Goal: Task Accomplishment & Management: Use online tool/utility

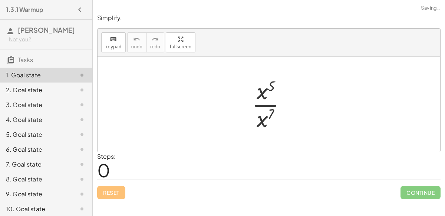
click at [261, 104] on div at bounding box center [272, 103] width 48 height 57
click at [118, 189] on span "Reset" at bounding box center [111, 192] width 16 height 7
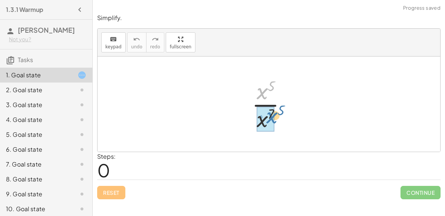
drag, startPoint x: 264, startPoint y: 97, endPoint x: 274, endPoint y: 122, distance: 26.3
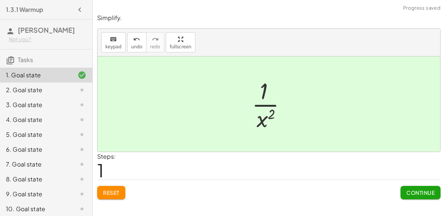
click at [419, 187] on button "Continue" at bounding box center [421, 192] width 40 height 13
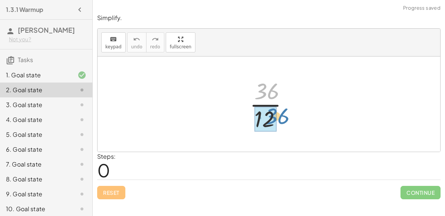
drag, startPoint x: 264, startPoint y: 94, endPoint x: 274, endPoint y: 119, distance: 27.4
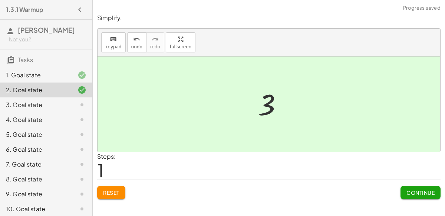
click at [409, 194] on span "Continue" at bounding box center [421, 192] width 28 height 7
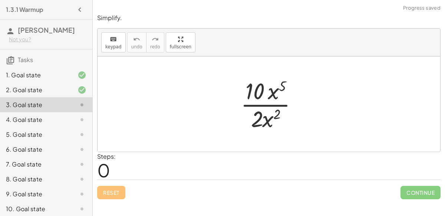
click at [274, 96] on div at bounding box center [272, 103] width 70 height 57
drag, startPoint x: 271, startPoint y: 94, endPoint x: 276, endPoint y: 115, distance: 21.0
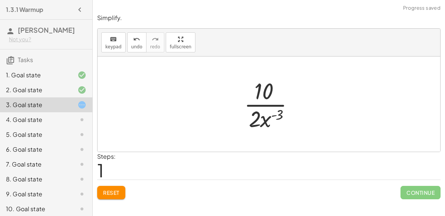
click at [266, 102] on div at bounding box center [272, 103] width 63 height 57
click at [264, 119] on div at bounding box center [272, 103] width 63 height 57
click at [272, 117] on div at bounding box center [272, 103] width 63 height 57
drag, startPoint x: 260, startPoint y: 81, endPoint x: 286, endPoint y: 110, distance: 38.4
click at [286, 110] on div at bounding box center [272, 103] width 63 height 57
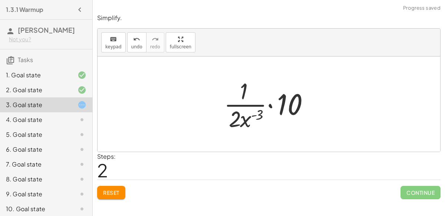
click at [245, 90] on div at bounding box center [271, 103] width 103 height 57
click at [270, 100] on div at bounding box center [271, 103] width 103 height 57
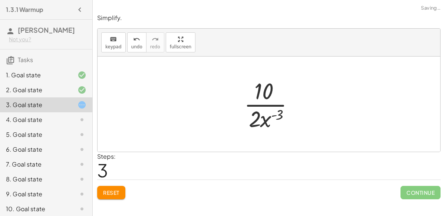
click at [270, 104] on div at bounding box center [272, 103] width 63 height 57
click at [261, 123] on div at bounding box center [272, 103] width 63 height 57
click at [116, 196] on button "Reset" at bounding box center [111, 192] width 28 height 13
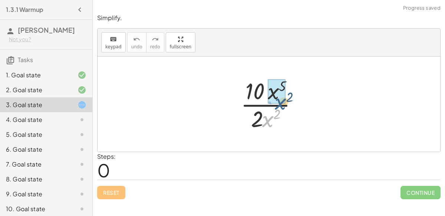
drag, startPoint x: 269, startPoint y: 119, endPoint x: 283, endPoint y: 100, distance: 23.1
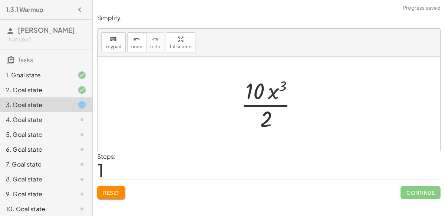
click at [265, 105] on div at bounding box center [272, 103] width 70 height 57
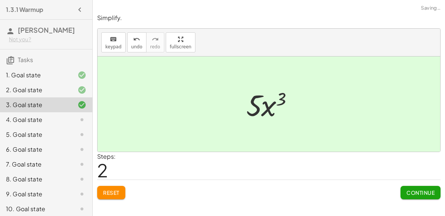
click at [411, 192] on span "Continue" at bounding box center [421, 192] width 28 height 7
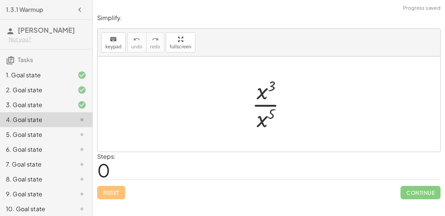
click at [264, 100] on div at bounding box center [272, 103] width 48 height 57
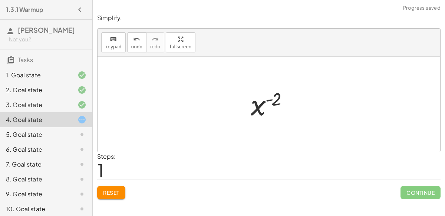
click at [116, 186] on button "Reset" at bounding box center [111, 192] width 28 height 13
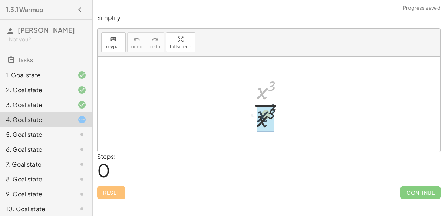
drag, startPoint x: 264, startPoint y: 81, endPoint x: 264, endPoint y: 105, distance: 23.4
click at [264, 105] on div at bounding box center [272, 103] width 48 height 57
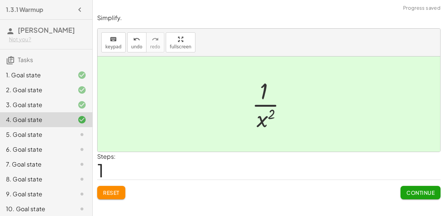
click at [428, 195] on button "Continue" at bounding box center [421, 192] width 40 height 13
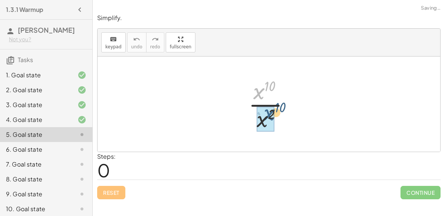
drag, startPoint x: 259, startPoint y: 88, endPoint x: 269, endPoint y: 109, distance: 23.6
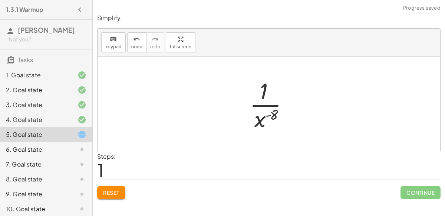
click at [265, 101] on div at bounding box center [272, 103] width 52 height 57
click at [268, 108] on div at bounding box center [272, 103] width 52 height 57
click at [268, 119] on div at bounding box center [272, 103] width 52 height 57
drag, startPoint x: 268, startPoint y: 113, endPoint x: 269, endPoint y: 84, distance: 29.0
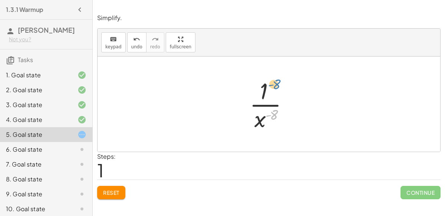
click at [269, 84] on div at bounding box center [272, 103] width 52 height 57
drag, startPoint x: 261, startPoint y: 116, endPoint x: 277, endPoint y: 85, distance: 34.4
click at [277, 85] on div at bounding box center [272, 103] width 52 height 57
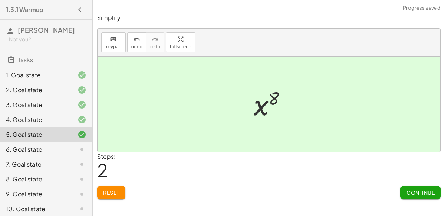
click at [422, 190] on span "Continue" at bounding box center [421, 192] width 28 height 7
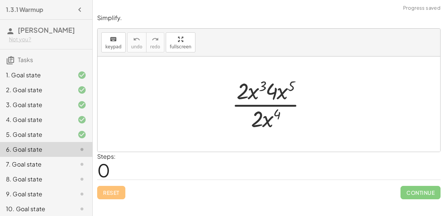
click at [285, 103] on div at bounding box center [272, 103] width 88 height 57
click at [279, 101] on div at bounding box center [272, 103] width 88 height 57
click at [265, 91] on div at bounding box center [272, 103] width 88 height 57
click at [256, 87] on div at bounding box center [272, 103] width 88 height 57
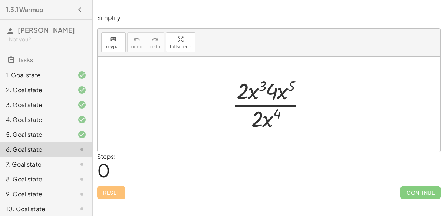
click at [253, 92] on div at bounding box center [272, 103] width 88 height 57
click at [272, 124] on div at bounding box center [272, 103] width 88 height 57
click at [270, 120] on div at bounding box center [272, 103] width 88 height 57
click at [292, 85] on div at bounding box center [272, 103] width 88 height 57
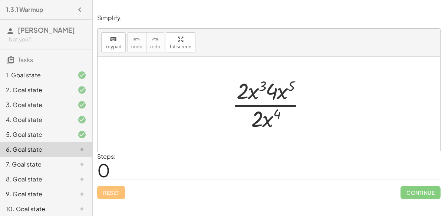
click at [249, 91] on div at bounding box center [272, 103] width 88 height 57
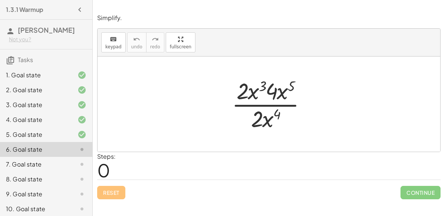
click at [300, 85] on div at bounding box center [272, 103] width 88 height 57
click at [256, 100] on div at bounding box center [272, 103] width 88 height 57
click at [256, 101] on div at bounding box center [272, 103] width 88 height 57
click at [254, 93] on div at bounding box center [272, 103] width 88 height 57
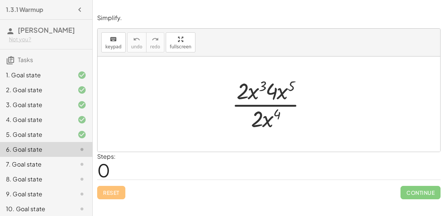
click at [254, 93] on div at bounding box center [272, 103] width 88 height 57
click at [274, 85] on div at bounding box center [272, 103] width 88 height 57
click at [293, 85] on div at bounding box center [272, 103] width 88 height 57
click at [267, 112] on div at bounding box center [272, 103] width 88 height 57
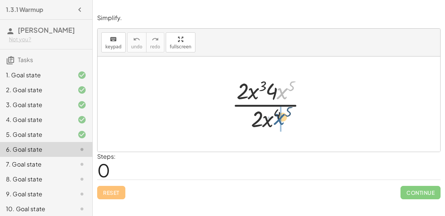
drag, startPoint x: 284, startPoint y: 89, endPoint x: 281, endPoint y: 115, distance: 25.8
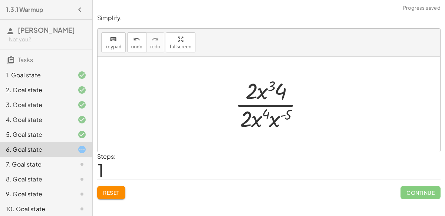
click at [266, 97] on div at bounding box center [272, 103] width 81 height 57
click at [265, 102] on div at bounding box center [272, 103] width 81 height 57
drag, startPoint x: 262, startPoint y: 88, endPoint x: 265, endPoint y: 105, distance: 17.8
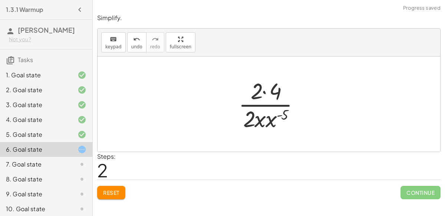
click at [269, 86] on div at bounding box center [272, 103] width 75 height 57
click at [269, 102] on div at bounding box center [272, 103] width 75 height 57
click at [266, 113] on div at bounding box center [272, 103] width 75 height 57
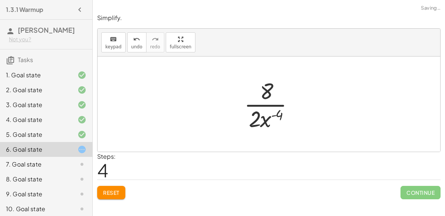
click at [269, 102] on div at bounding box center [272, 103] width 63 height 57
drag, startPoint x: 267, startPoint y: 112, endPoint x: 286, endPoint y: 89, distance: 29.6
click at [286, 89] on div at bounding box center [272, 103] width 63 height 57
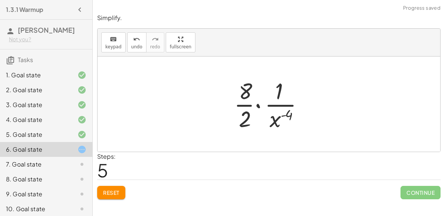
click at [261, 105] on div at bounding box center [271, 103] width 83 height 57
click at [261, 105] on div at bounding box center [272, 103] width 63 height 57
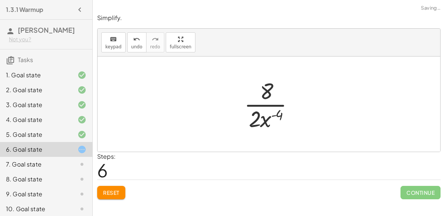
click at [255, 124] on div at bounding box center [272, 103] width 63 height 57
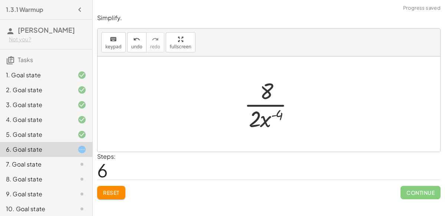
click at [255, 124] on div at bounding box center [272, 103] width 63 height 57
click at [265, 95] on div at bounding box center [272, 103] width 63 height 57
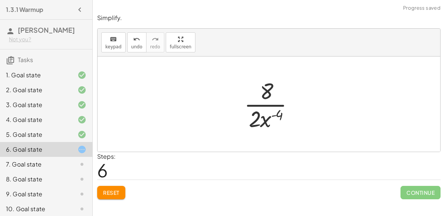
click at [265, 95] on div at bounding box center [272, 103] width 63 height 57
click at [106, 189] on span "Reset" at bounding box center [111, 192] width 16 height 7
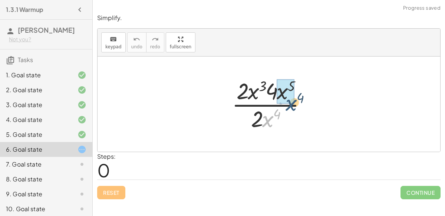
drag, startPoint x: 271, startPoint y: 119, endPoint x: 295, endPoint y: 101, distance: 30.4
click at [295, 101] on div at bounding box center [272, 103] width 88 height 57
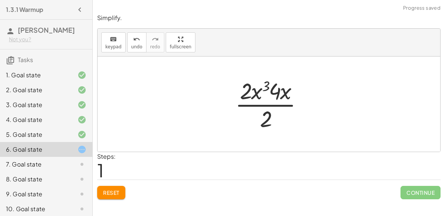
click at [265, 93] on div at bounding box center [272, 103] width 81 height 57
drag, startPoint x: 281, startPoint y: 89, endPoint x: 264, endPoint y: 116, distance: 32.1
click at [264, 116] on div at bounding box center [272, 103] width 81 height 57
drag, startPoint x: 284, startPoint y: 97, endPoint x: 301, endPoint y: 119, distance: 28.2
click at [301, 119] on div at bounding box center [272, 103] width 81 height 57
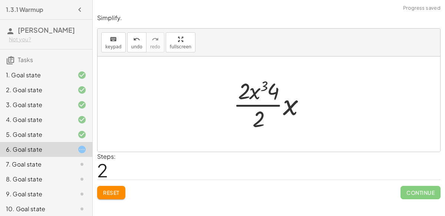
click at [283, 105] on div at bounding box center [272, 103] width 85 height 57
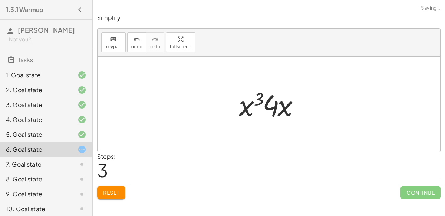
click at [266, 105] on div at bounding box center [272, 104] width 74 height 38
click at [256, 102] on div at bounding box center [272, 104] width 74 height 38
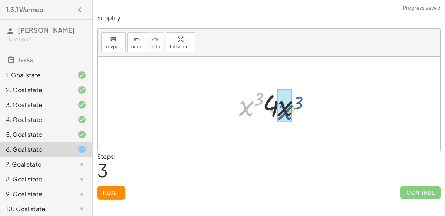
drag, startPoint x: 244, startPoint y: 108, endPoint x: 287, endPoint y: 112, distance: 43.2
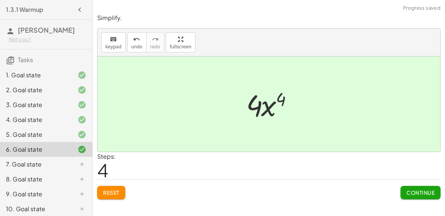
click at [272, 110] on div at bounding box center [272, 104] width 59 height 38
click at [429, 187] on button "Continue" at bounding box center [421, 192] width 40 height 13
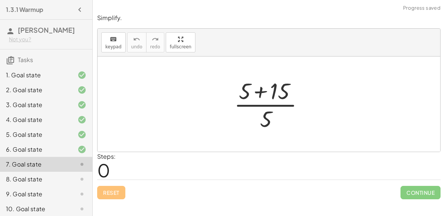
click at [257, 93] on div at bounding box center [272, 103] width 84 height 57
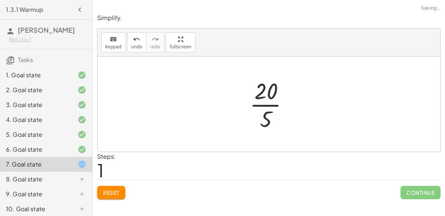
click at [262, 101] on div at bounding box center [272, 103] width 52 height 57
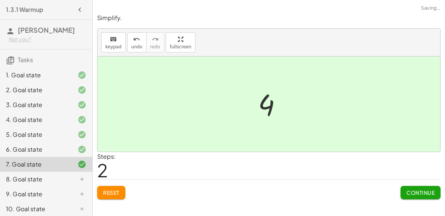
click at [409, 191] on span "Continue" at bounding box center [421, 192] width 28 height 7
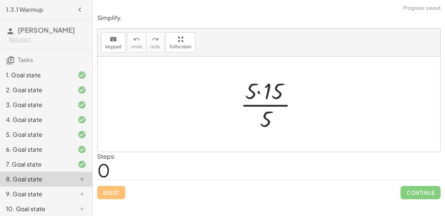
click at [255, 93] on div at bounding box center [272, 103] width 71 height 57
click at [261, 93] on div at bounding box center [272, 103] width 71 height 57
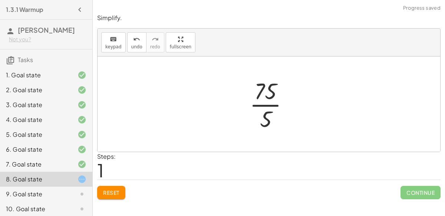
click at [265, 102] on div at bounding box center [272, 103] width 52 height 57
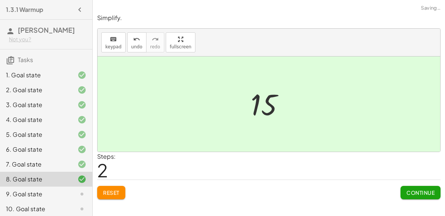
click at [405, 189] on button "Continue" at bounding box center [421, 192] width 40 height 13
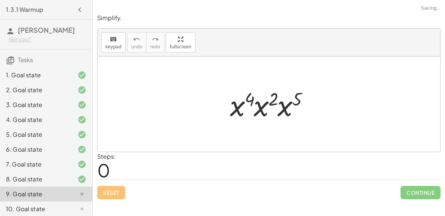
click at [245, 109] on div at bounding box center [272, 104] width 92 height 38
click at [240, 108] on div at bounding box center [272, 104] width 92 height 38
click at [257, 106] on div at bounding box center [272, 104] width 92 height 38
click at [257, 106] on div at bounding box center [272, 104] width 93 height 38
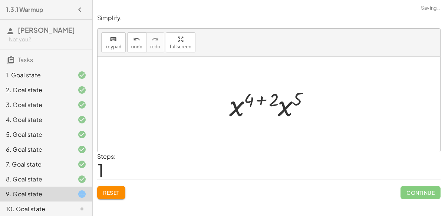
click at [285, 111] on div at bounding box center [272, 104] width 93 height 38
click at [260, 98] on div at bounding box center [272, 104] width 94 height 37
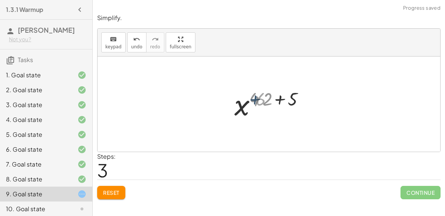
click at [260, 98] on div at bounding box center [272, 104] width 69 height 37
click at [269, 98] on div at bounding box center [272, 104] width 69 height 37
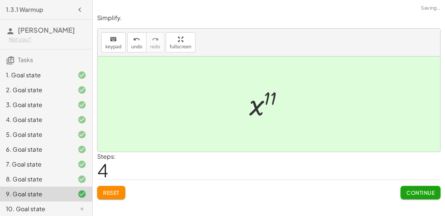
click at [418, 196] on button "Continue" at bounding box center [421, 192] width 40 height 13
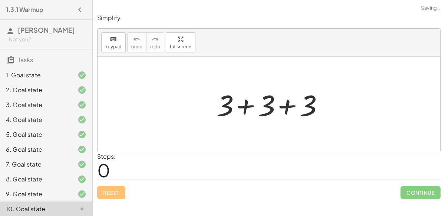
click at [248, 104] on div at bounding box center [272, 104] width 118 height 38
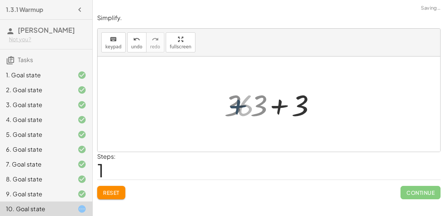
click at [248, 104] on div at bounding box center [272, 104] width 77 height 38
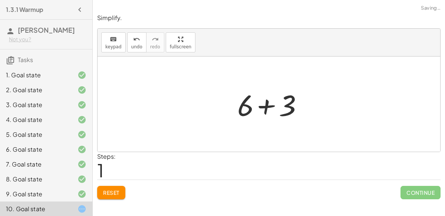
click at [277, 108] on div at bounding box center [272, 104] width 77 height 38
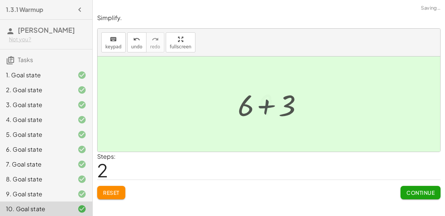
click at [277, 108] on div at bounding box center [272, 104] width 35 height 37
click at [418, 192] on span "Continue" at bounding box center [421, 192] width 28 height 7
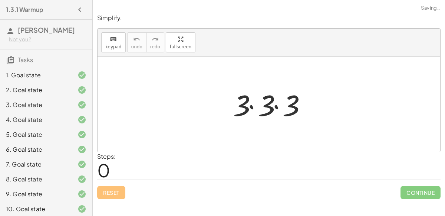
click at [257, 100] on div at bounding box center [272, 104] width 85 height 38
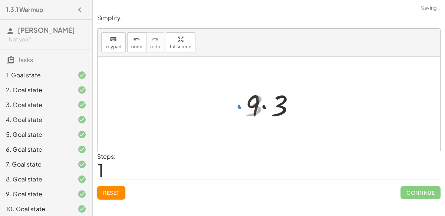
click at [281, 106] on div at bounding box center [272, 104] width 60 height 38
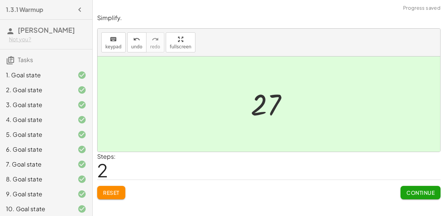
click at [413, 187] on button "Continue" at bounding box center [421, 192] width 40 height 13
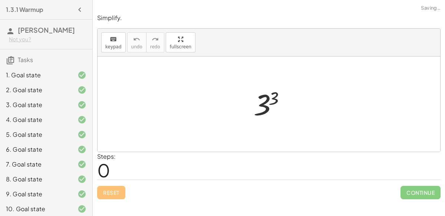
click at [265, 99] on div at bounding box center [272, 104] width 44 height 37
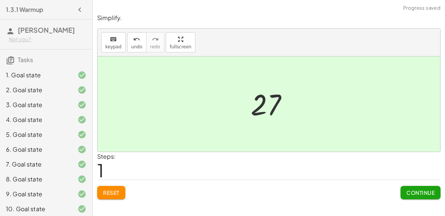
click at [415, 191] on span "Continue" at bounding box center [421, 192] width 28 height 7
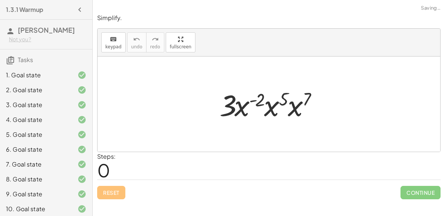
click at [276, 105] on div at bounding box center [272, 104] width 112 height 38
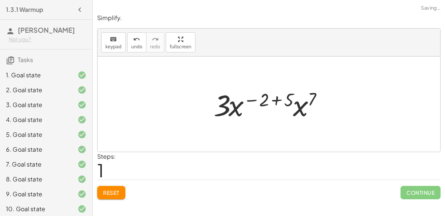
click at [275, 104] on div at bounding box center [272, 104] width 124 height 38
click at [275, 104] on div at bounding box center [272, 104] width 83 height 38
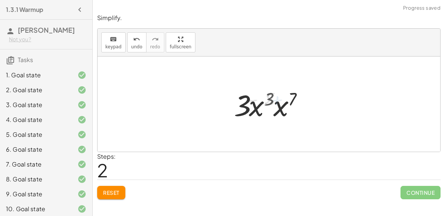
click at [275, 104] on div at bounding box center [272, 104] width 83 height 38
click at [275, 104] on div at bounding box center [272, 104] width 84 height 38
click at [274, 104] on div at bounding box center [272, 104] width 84 height 38
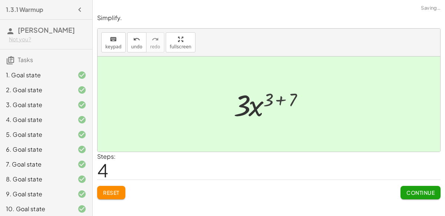
click at [274, 104] on div at bounding box center [272, 104] width 68 height 38
click at [428, 194] on span "Continue" at bounding box center [421, 192] width 28 height 7
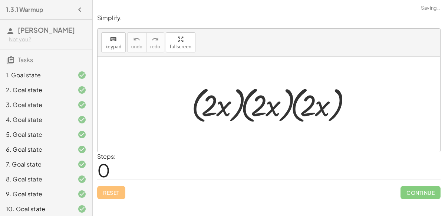
click at [279, 99] on div at bounding box center [272, 104] width 169 height 43
click at [305, 103] on div at bounding box center [272, 104] width 169 height 43
click at [284, 104] on div at bounding box center [272, 104] width 169 height 43
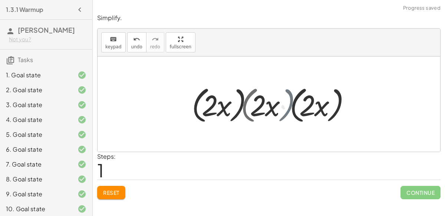
click at [284, 104] on div at bounding box center [272, 104] width 159 height 43
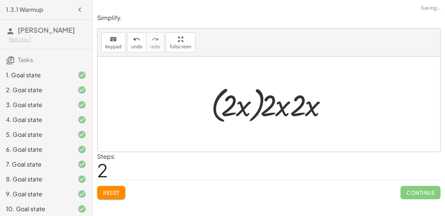
click at [244, 101] on div at bounding box center [271, 104] width 129 height 43
click at [253, 96] on div at bounding box center [271, 104] width 129 height 43
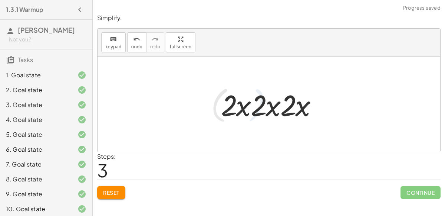
click at [262, 102] on div at bounding box center [271, 104] width 109 height 38
click at [245, 105] on div at bounding box center [271, 104] width 109 height 38
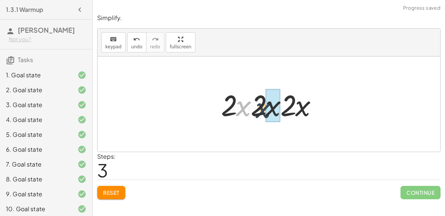
drag, startPoint x: 242, startPoint y: 105, endPoint x: 266, endPoint y: 108, distance: 24.2
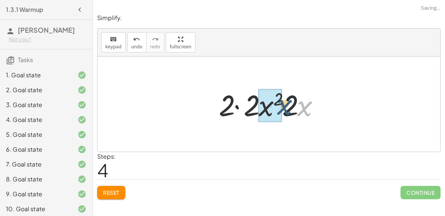
drag, startPoint x: 298, startPoint y: 111, endPoint x: 271, endPoint y: 110, distance: 27.1
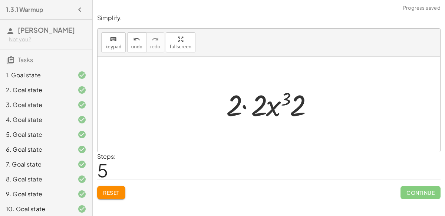
click at [269, 107] on div at bounding box center [272, 104] width 99 height 38
click at [284, 101] on div at bounding box center [272, 104] width 99 height 38
click at [241, 102] on div at bounding box center [272, 104] width 99 height 38
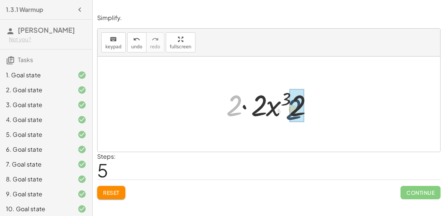
drag, startPoint x: 241, startPoint y: 102, endPoint x: 300, endPoint y: 106, distance: 59.9
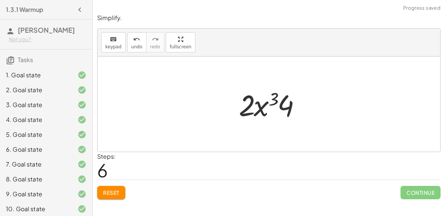
click at [255, 104] on div at bounding box center [272, 104] width 74 height 38
click at [287, 108] on div at bounding box center [272, 104] width 74 height 38
click at [107, 189] on span "Reset" at bounding box center [111, 192] width 16 height 7
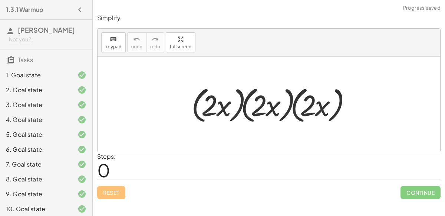
scroll to position [166, 0]
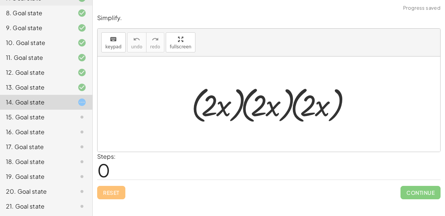
click at [281, 107] on div at bounding box center [272, 104] width 169 height 43
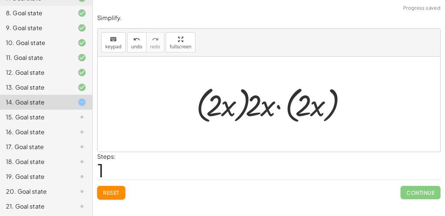
click at [239, 105] on div at bounding box center [272, 104] width 159 height 43
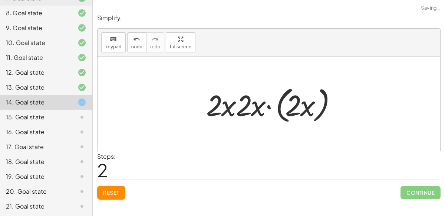
click at [308, 111] on div at bounding box center [272, 104] width 139 height 43
click at [268, 108] on div at bounding box center [272, 104] width 139 height 43
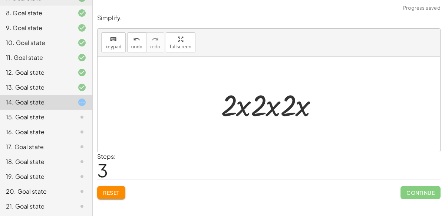
click at [278, 107] on div at bounding box center [271, 104] width 109 height 38
click at [259, 108] on div at bounding box center [271, 104] width 109 height 38
drag, startPoint x: 259, startPoint y: 108, endPoint x: 290, endPoint y: 107, distance: 30.8
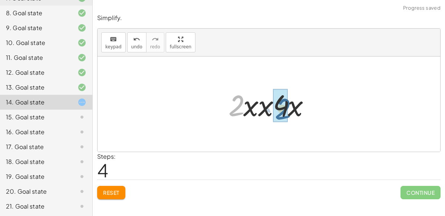
drag, startPoint x: 234, startPoint y: 107, endPoint x: 281, endPoint y: 110, distance: 46.9
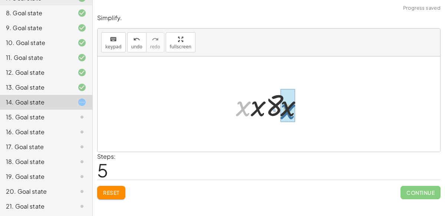
drag, startPoint x: 243, startPoint y: 107, endPoint x: 288, endPoint y: 110, distance: 45.4
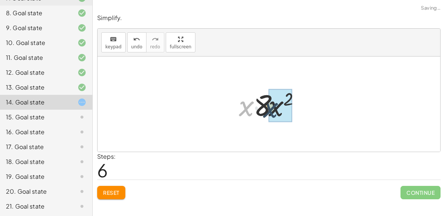
drag, startPoint x: 247, startPoint y: 108, endPoint x: 272, endPoint y: 110, distance: 24.5
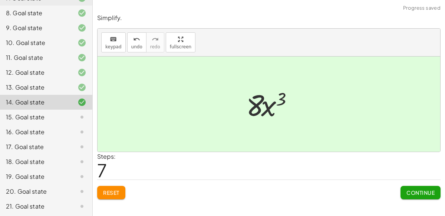
click at [425, 188] on button "Continue" at bounding box center [421, 192] width 40 height 13
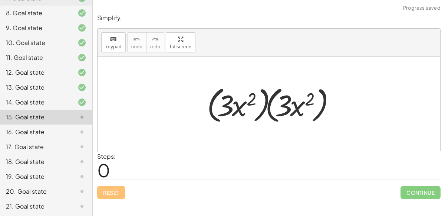
click at [267, 105] on div at bounding box center [271, 104] width 137 height 43
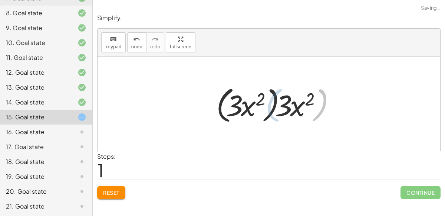
click at [267, 105] on div at bounding box center [271, 104] width 117 height 43
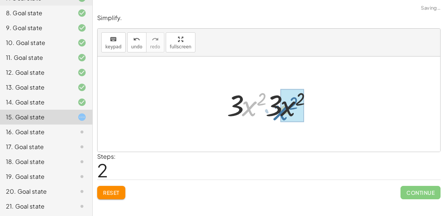
drag, startPoint x: 250, startPoint y: 108, endPoint x: 282, endPoint y: 112, distance: 31.8
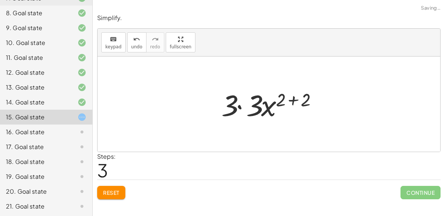
click at [294, 100] on div at bounding box center [272, 104] width 109 height 38
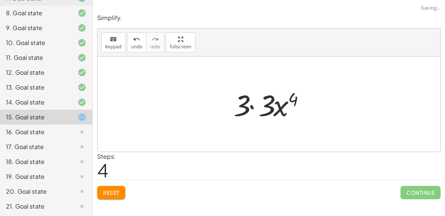
click at [252, 108] on div at bounding box center [272, 104] width 84 height 38
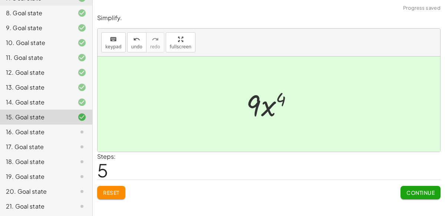
click at [262, 108] on div at bounding box center [272, 104] width 59 height 38
click at [403, 191] on button "Continue" at bounding box center [421, 192] width 40 height 13
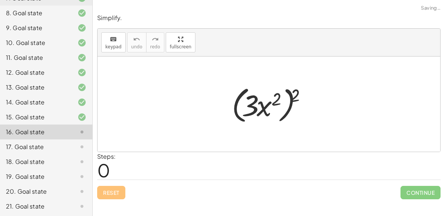
click at [290, 115] on div at bounding box center [272, 104] width 88 height 43
click at [279, 113] on div at bounding box center [272, 104] width 88 height 43
click at [284, 113] on div at bounding box center [272, 104] width 88 height 43
click at [275, 107] on div at bounding box center [272, 104] width 88 height 43
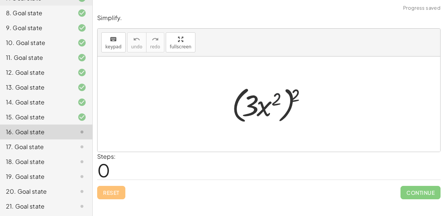
click at [286, 105] on div at bounding box center [272, 104] width 88 height 43
click at [288, 107] on div at bounding box center [272, 104] width 88 height 43
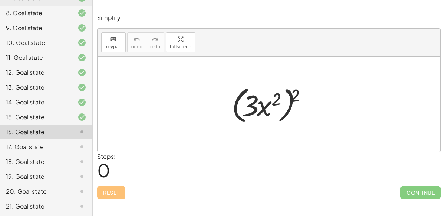
click at [288, 107] on div at bounding box center [272, 104] width 88 height 43
click at [262, 97] on div at bounding box center [272, 104] width 88 height 43
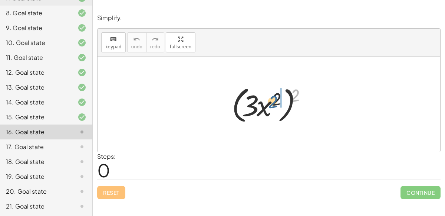
drag, startPoint x: 293, startPoint y: 97, endPoint x: 271, endPoint y: 103, distance: 23.1
click at [271, 103] on div at bounding box center [272, 104] width 88 height 43
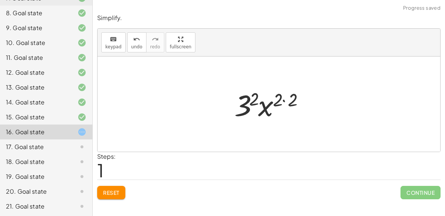
click at [279, 98] on div at bounding box center [272, 104] width 83 height 38
drag, startPoint x: 256, startPoint y: 97, endPoint x: 307, endPoint y: 100, distance: 50.9
click at [307, 100] on div at bounding box center [272, 104] width 83 height 38
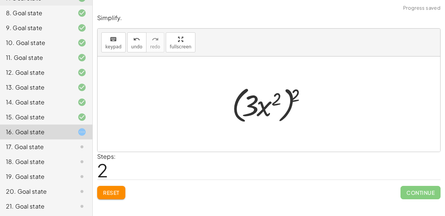
click at [294, 98] on div at bounding box center [272, 104] width 88 height 43
drag, startPoint x: 278, startPoint y: 99, endPoint x: 283, endPoint y: 96, distance: 6.0
click at [283, 96] on div at bounding box center [272, 104] width 88 height 43
drag, startPoint x: 293, startPoint y: 95, endPoint x: 263, endPoint y: 101, distance: 30.7
click at [263, 101] on div at bounding box center [272, 104] width 88 height 43
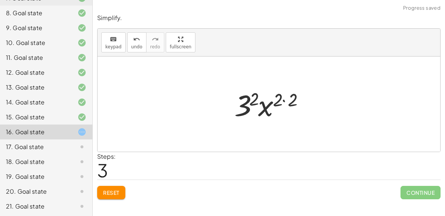
click at [283, 101] on div at bounding box center [272, 104] width 83 height 38
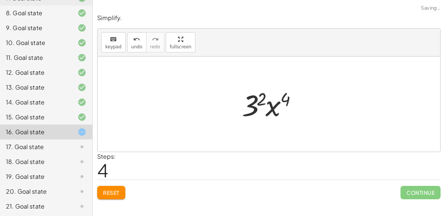
click at [274, 107] on div at bounding box center [272, 104] width 68 height 38
drag, startPoint x: 258, startPoint y: 99, endPoint x: 288, endPoint y: 99, distance: 29.3
click at [288, 99] on div at bounding box center [272, 104] width 68 height 38
click at [276, 106] on div at bounding box center [272, 104] width 68 height 38
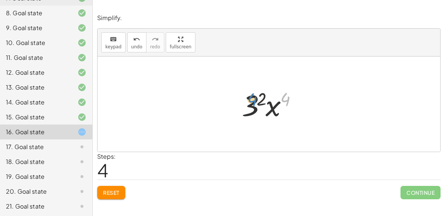
drag, startPoint x: 285, startPoint y: 98, endPoint x: 252, endPoint y: 99, distance: 33.8
click at [252, 99] on div at bounding box center [272, 104] width 68 height 38
drag, startPoint x: 257, startPoint y: 99, endPoint x: 281, endPoint y: 111, distance: 26.2
click at [281, 111] on div at bounding box center [272, 104] width 68 height 38
click at [278, 111] on div at bounding box center [272, 104] width 68 height 38
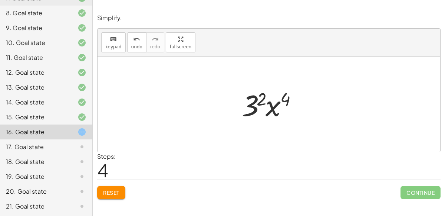
click at [273, 111] on div at bounding box center [272, 104] width 68 height 38
click at [108, 194] on span "Reset" at bounding box center [111, 192] width 16 height 7
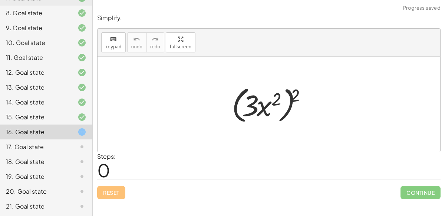
click at [291, 107] on div at bounding box center [272, 104] width 88 height 43
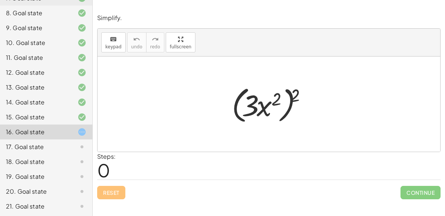
click at [257, 102] on div at bounding box center [272, 104] width 88 height 43
click at [237, 104] on div at bounding box center [272, 104] width 88 height 43
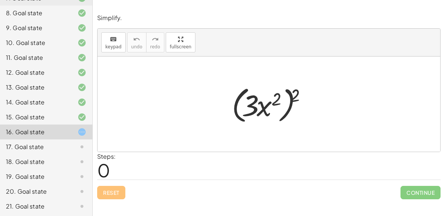
click at [289, 106] on div at bounding box center [272, 104] width 88 height 43
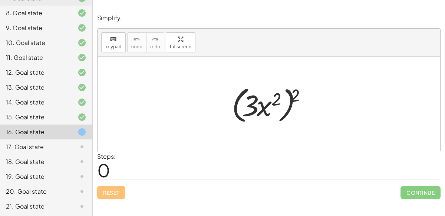
click at [262, 111] on div at bounding box center [272, 104] width 88 height 43
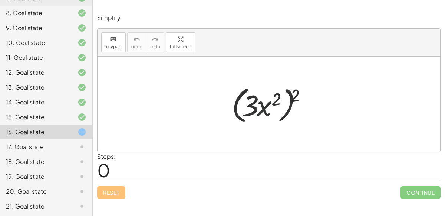
click at [262, 111] on div at bounding box center [272, 104] width 88 height 43
click at [290, 99] on div at bounding box center [272, 104] width 88 height 43
click at [291, 92] on div at bounding box center [272, 104] width 88 height 43
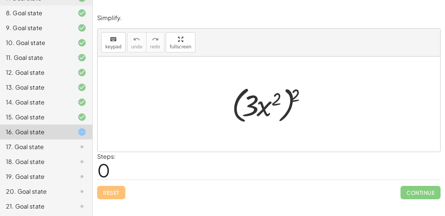
click at [291, 92] on div at bounding box center [272, 104] width 88 height 43
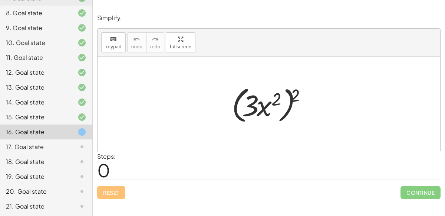
click at [289, 109] on div at bounding box center [272, 104] width 88 height 43
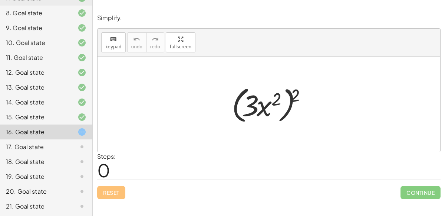
click at [289, 109] on div at bounding box center [272, 104] width 88 height 43
click at [283, 110] on div at bounding box center [272, 104] width 88 height 43
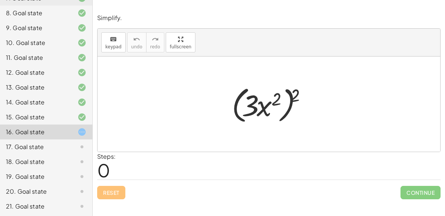
click at [283, 110] on div at bounding box center [272, 104] width 88 height 43
drag, startPoint x: 296, startPoint y: 97, endPoint x: 274, endPoint y: 99, distance: 22.3
click at [274, 99] on div at bounding box center [272, 104] width 88 height 43
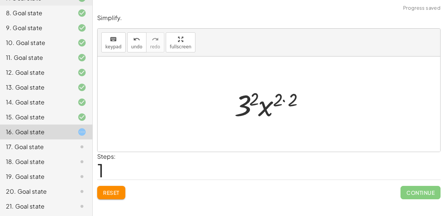
click at [284, 99] on div at bounding box center [272, 104] width 83 height 38
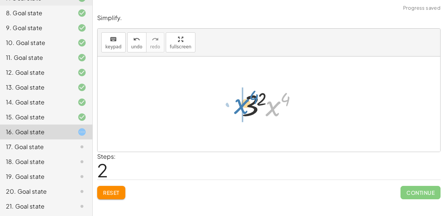
drag, startPoint x: 269, startPoint y: 109, endPoint x: 237, endPoint y: 107, distance: 32.0
click at [237, 107] on div "( · 3 · x 2 ) 2 · 3 2 · x ( · 2 · 2 ) · x 4 · 3 · x 2 4" at bounding box center [269, 104] width 77 height 42
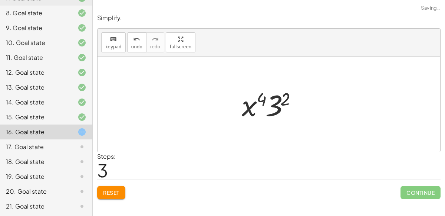
click at [285, 99] on div at bounding box center [272, 104] width 68 height 38
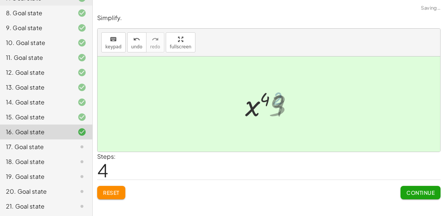
click at [285, 99] on div at bounding box center [272, 104] width 59 height 38
click at [430, 197] on button "Continue" at bounding box center [421, 192] width 40 height 13
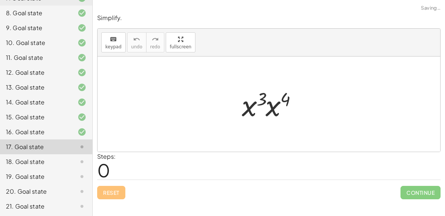
click at [269, 100] on div at bounding box center [272, 104] width 68 height 38
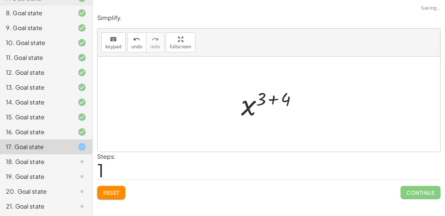
click at [268, 98] on div at bounding box center [272, 104] width 69 height 37
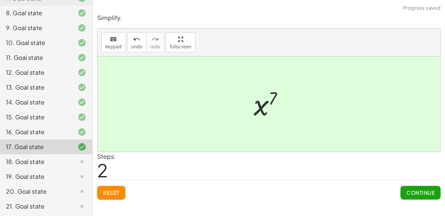
click at [414, 190] on span "Continue" at bounding box center [421, 192] width 28 height 7
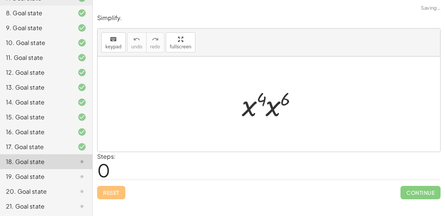
click at [278, 102] on div at bounding box center [272, 104] width 68 height 38
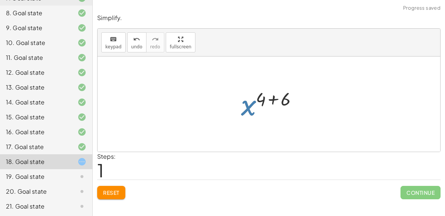
click at [277, 102] on div at bounding box center [272, 104] width 69 height 37
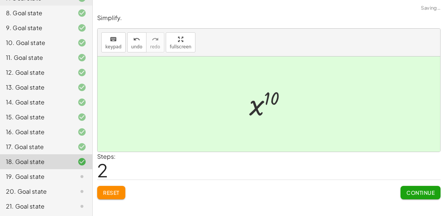
click at [413, 193] on span "Continue" at bounding box center [421, 192] width 28 height 7
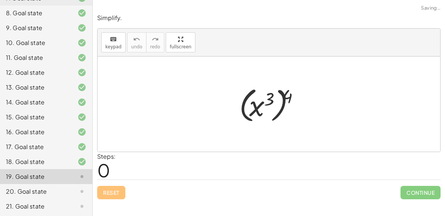
click at [279, 97] on div at bounding box center [272, 104] width 73 height 41
click at [281, 99] on div at bounding box center [272, 104] width 73 height 41
click at [261, 108] on div at bounding box center [272, 104] width 73 height 41
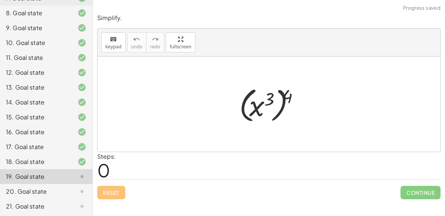
click at [261, 108] on div at bounding box center [272, 104] width 73 height 41
drag, startPoint x: 294, startPoint y: 96, endPoint x: 262, endPoint y: 99, distance: 32.5
click at [262, 99] on div at bounding box center [272, 104] width 73 height 41
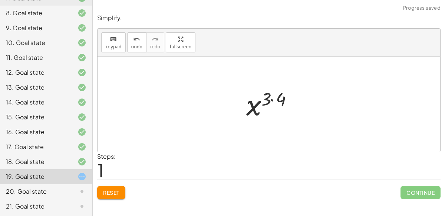
click at [268, 97] on div at bounding box center [272, 104] width 59 height 37
click at [272, 99] on div at bounding box center [272, 104] width 59 height 37
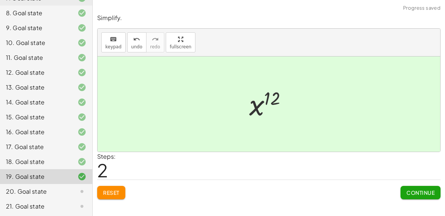
click at [416, 190] on span "Continue" at bounding box center [421, 192] width 28 height 7
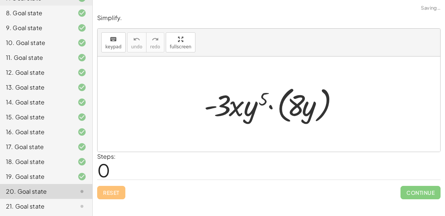
click at [287, 112] on div at bounding box center [271, 104] width 143 height 43
click at [284, 114] on div at bounding box center [271, 104] width 143 height 43
click at [284, 114] on div at bounding box center [272, 104] width 114 height 38
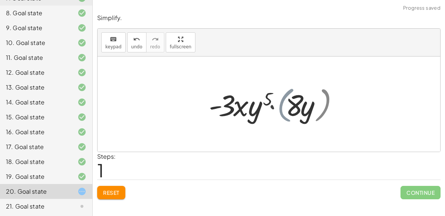
click at [284, 114] on div at bounding box center [272, 104] width 114 height 38
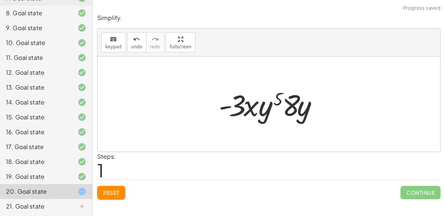
click at [270, 104] on div at bounding box center [272, 104] width 114 height 38
drag, startPoint x: 217, startPoint y: 107, endPoint x: 271, endPoint y: 116, distance: 54.9
click at [271, 116] on div at bounding box center [272, 104] width 114 height 38
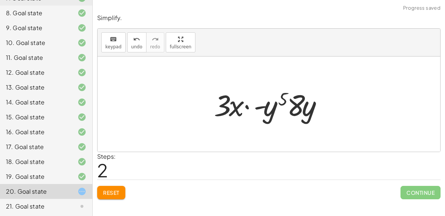
click at [249, 102] on div at bounding box center [271, 104] width 123 height 38
click at [308, 104] on div at bounding box center [271, 104] width 123 height 38
drag, startPoint x: 321, startPoint y: 106, endPoint x: 255, endPoint y: 111, distance: 66.3
click at [255, 111] on div at bounding box center [271, 104] width 123 height 38
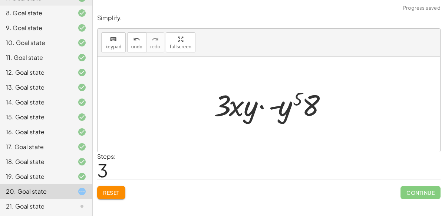
click at [263, 105] on div at bounding box center [271, 104] width 123 height 38
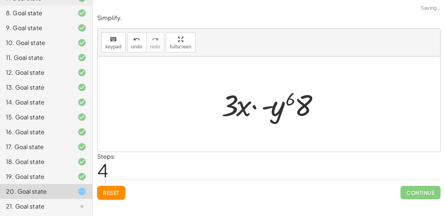
click at [297, 108] on div at bounding box center [272, 104] width 108 height 38
drag, startPoint x: 297, startPoint y: 108, endPoint x: 266, endPoint y: 108, distance: 30.8
click at [266, 108] on div at bounding box center [272, 104] width 108 height 38
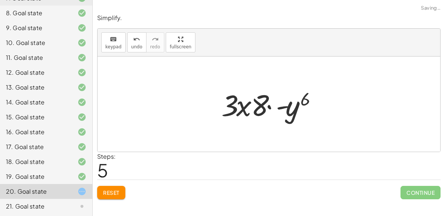
click at [269, 105] on div at bounding box center [272, 104] width 108 height 38
drag, startPoint x: 236, startPoint y: 112, endPoint x: 273, endPoint y: 113, distance: 36.4
click at [273, 113] on div at bounding box center [272, 104] width 108 height 38
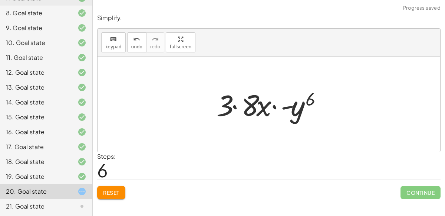
click at [274, 109] on div at bounding box center [272, 104] width 118 height 38
click at [237, 105] on div at bounding box center [272, 104] width 118 height 38
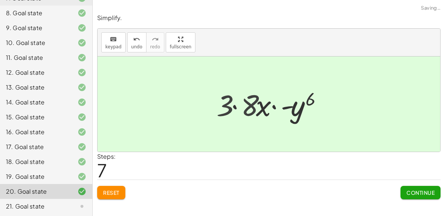
click at [237, 105] on div at bounding box center [272, 104] width 108 height 38
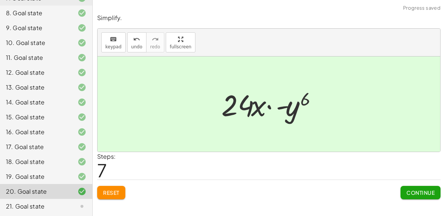
click at [429, 184] on div "Continue" at bounding box center [421, 189] width 40 height 19
click at [425, 196] on button "Continue" at bounding box center [421, 192] width 40 height 13
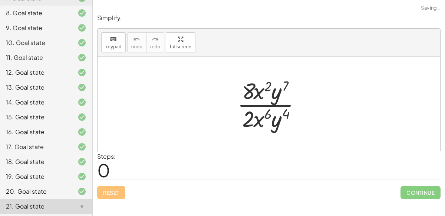
click at [276, 107] on div at bounding box center [272, 103] width 77 height 57
click at [266, 101] on div at bounding box center [272, 103] width 77 height 57
drag, startPoint x: 278, startPoint y: 125, endPoint x: 272, endPoint y: 101, distance: 25.0
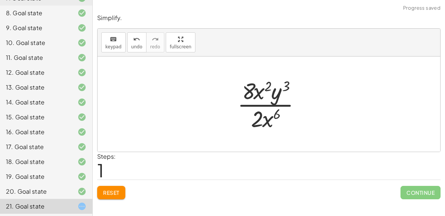
click at [273, 92] on div at bounding box center [272, 103] width 77 height 57
drag, startPoint x: 263, startPoint y: 123, endPoint x: 271, endPoint y: 95, distance: 29.4
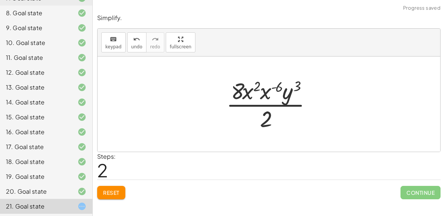
click at [271, 87] on div at bounding box center [272, 103] width 99 height 57
drag, startPoint x: 301, startPoint y: 85, endPoint x: 275, endPoint y: 126, distance: 48.5
click at [275, 126] on div at bounding box center [272, 103] width 99 height 57
drag, startPoint x: 257, startPoint y: 88, endPoint x: 314, endPoint y: 88, distance: 56.8
click at [314, 88] on div at bounding box center [272, 103] width 99 height 57
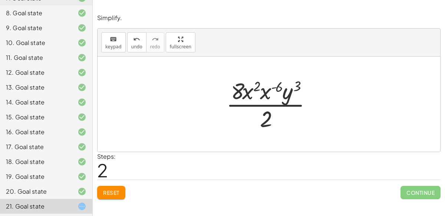
click at [276, 102] on div at bounding box center [272, 103] width 99 height 57
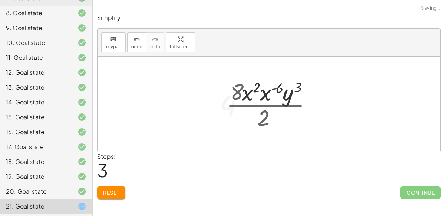
click at [276, 102] on div at bounding box center [272, 104] width 112 height 38
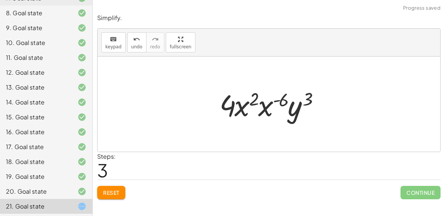
click at [270, 108] on div at bounding box center [272, 104] width 112 height 38
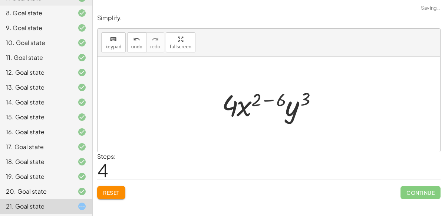
click at [267, 100] on div at bounding box center [272, 104] width 108 height 38
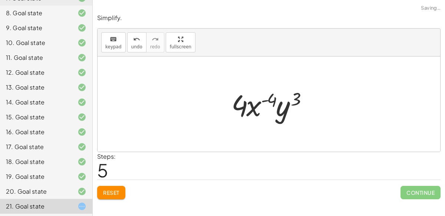
click at [279, 103] on div at bounding box center [272, 104] width 89 height 38
drag, startPoint x: 279, startPoint y: 103, endPoint x: 260, endPoint y: 101, distance: 18.7
click at [260, 101] on div at bounding box center [272, 104] width 89 height 38
drag, startPoint x: 292, startPoint y: 97, endPoint x: 252, endPoint y: 99, distance: 40.9
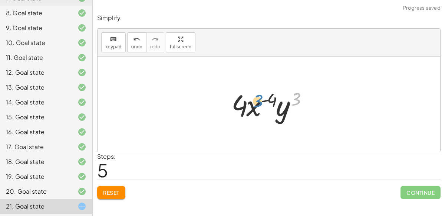
click at [252, 99] on div at bounding box center [272, 104] width 89 height 38
drag, startPoint x: 277, startPoint y: 113, endPoint x: 237, endPoint y: 110, distance: 40.2
click at [237, 110] on div at bounding box center [272, 104] width 89 height 38
click at [273, 107] on div at bounding box center [272, 104] width 89 height 38
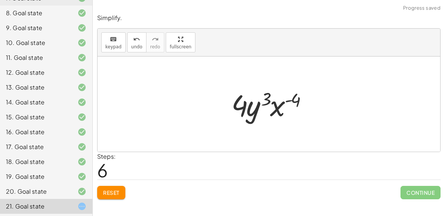
click at [285, 99] on div at bounding box center [272, 104] width 89 height 38
click at [118, 189] on span "Reset" at bounding box center [111, 192] width 16 height 7
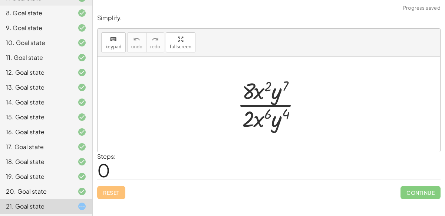
click at [284, 109] on div at bounding box center [272, 103] width 77 height 57
click at [280, 101] on div at bounding box center [272, 103] width 77 height 57
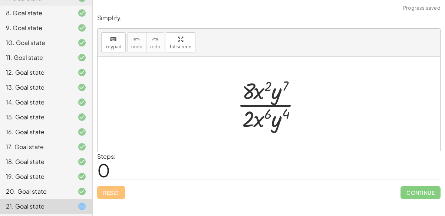
click at [261, 96] on div at bounding box center [272, 103] width 77 height 57
drag, startPoint x: 255, startPoint y: 118, endPoint x: 268, endPoint y: 100, distance: 22.3
click at [268, 100] on div at bounding box center [272, 103] width 77 height 57
drag, startPoint x: 256, startPoint y: 120, endPoint x: 260, endPoint y: 100, distance: 20.1
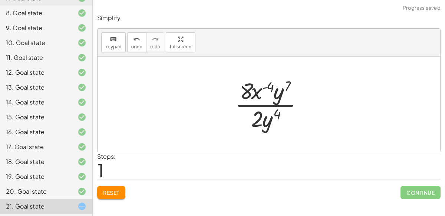
click at [260, 93] on div at bounding box center [272, 103] width 81 height 57
drag, startPoint x: 272, startPoint y: 93, endPoint x: 279, endPoint y: 125, distance: 32.3
click at [279, 125] on div at bounding box center [272, 103] width 81 height 57
drag, startPoint x: 278, startPoint y: 92, endPoint x: 274, endPoint y: 126, distance: 34.8
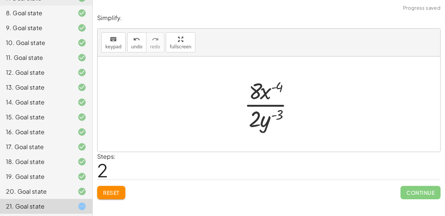
click at [266, 118] on div at bounding box center [272, 103] width 63 height 57
click at [265, 104] on div at bounding box center [272, 103] width 63 height 57
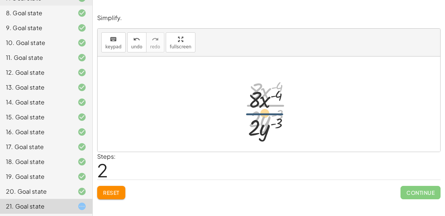
drag, startPoint x: 265, startPoint y: 104, endPoint x: 264, endPoint y: 118, distance: 14.2
click at [264, 118] on div at bounding box center [272, 103] width 63 height 57
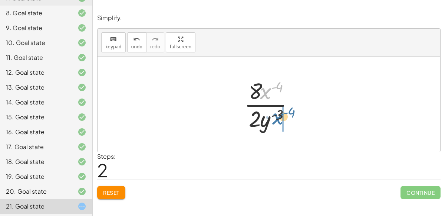
drag, startPoint x: 270, startPoint y: 87, endPoint x: 282, endPoint y: 114, distance: 29.1
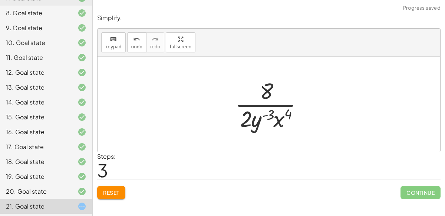
click at [274, 120] on div at bounding box center [272, 103] width 81 height 57
click at [269, 106] on div at bounding box center [272, 103] width 81 height 57
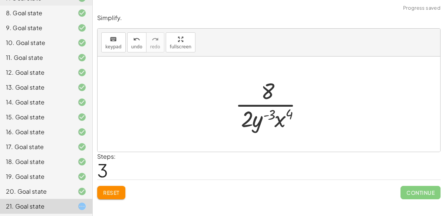
click at [269, 106] on div at bounding box center [272, 103] width 81 height 57
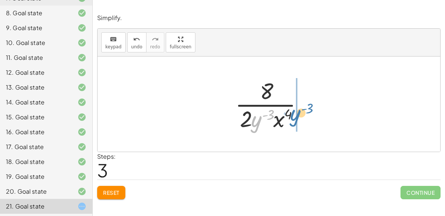
drag, startPoint x: 260, startPoint y: 120, endPoint x: 298, endPoint y: 114, distance: 39.1
click at [298, 114] on div at bounding box center [272, 103] width 81 height 57
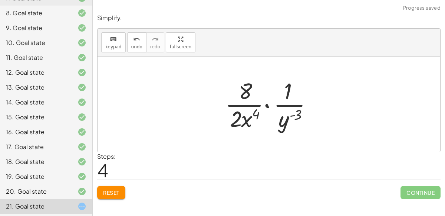
click at [268, 103] on div at bounding box center [272, 103] width 101 height 57
click at [268, 103] on div at bounding box center [272, 103] width 81 height 57
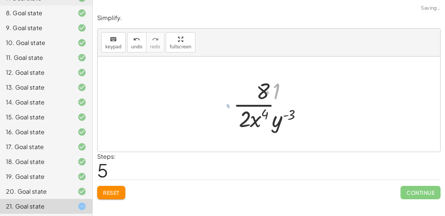
click at [268, 103] on div at bounding box center [272, 103] width 81 height 57
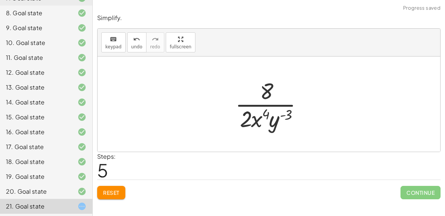
click at [270, 124] on div at bounding box center [272, 103] width 81 height 57
drag, startPoint x: 284, startPoint y: 116, endPoint x: 254, endPoint y: 115, distance: 30.1
click at [254, 115] on div at bounding box center [272, 103] width 81 height 57
drag, startPoint x: 259, startPoint y: 90, endPoint x: 230, endPoint y: 120, distance: 41.2
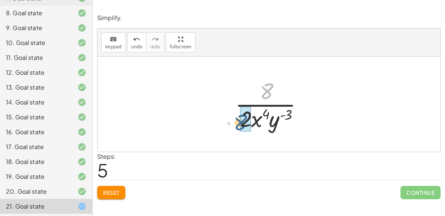
click at [230, 120] on div "· 8 · x 2 · y 7 · 2 · x 6 · y 4 · 8 · x ( + 2 − 6 ) · y 7 · 2 · y 4 · 8 · x ( -…" at bounding box center [269, 103] width 91 height 61
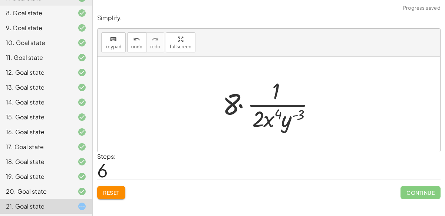
click at [241, 105] on div at bounding box center [272, 103] width 106 height 57
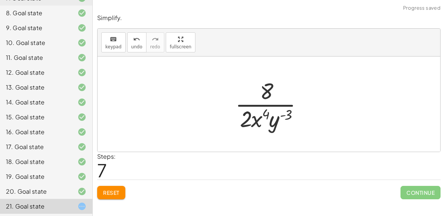
click at [108, 196] on button "Reset" at bounding box center [111, 192] width 28 height 13
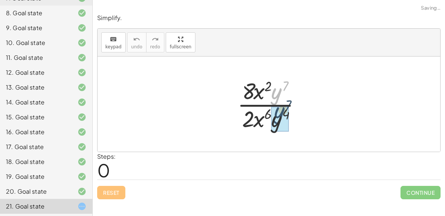
drag, startPoint x: 276, startPoint y: 95, endPoint x: 281, endPoint y: 124, distance: 29.3
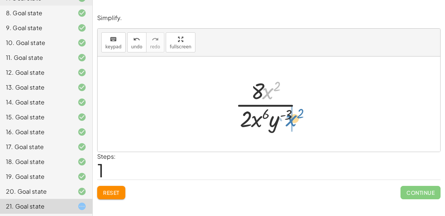
drag, startPoint x: 266, startPoint y: 89, endPoint x: 288, endPoint y: 115, distance: 33.7
click at [288, 115] on div at bounding box center [272, 103] width 81 height 57
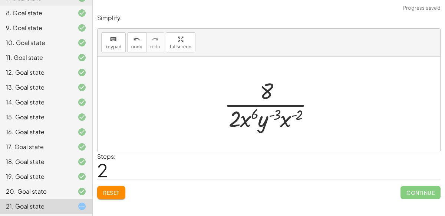
click at [282, 118] on div at bounding box center [272, 103] width 104 height 57
drag, startPoint x: 242, startPoint y: 117, endPoint x: 282, endPoint y: 119, distance: 40.1
click at [284, 117] on div at bounding box center [272, 103] width 100 height 57
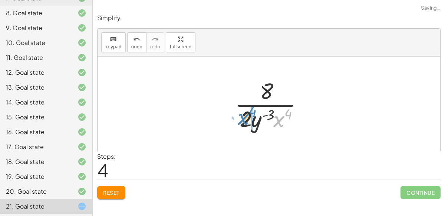
drag, startPoint x: 274, startPoint y: 124, endPoint x: 238, endPoint y: 122, distance: 36.1
click at [238, 122] on div at bounding box center [272, 103] width 81 height 57
click at [271, 121] on div at bounding box center [272, 103] width 81 height 57
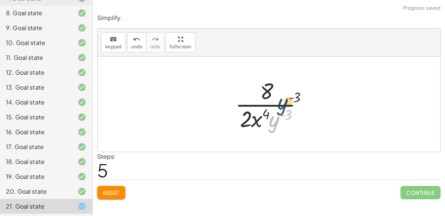
drag, startPoint x: 271, startPoint y: 121, endPoint x: 279, endPoint y: 94, distance: 28.5
click at [279, 94] on div at bounding box center [272, 103] width 81 height 57
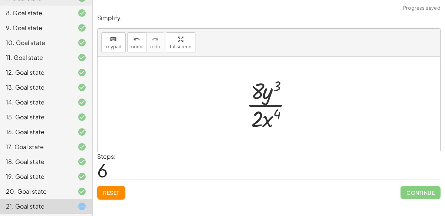
click at [262, 105] on div at bounding box center [272, 103] width 59 height 57
drag, startPoint x: 260, startPoint y: 117, endPoint x: 239, endPoint y: 121, distance: 21.3
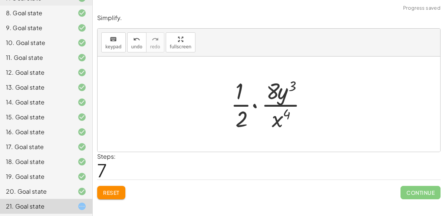
click at [252, 105] on div at bounding box center [272, 103] width 90 height 57
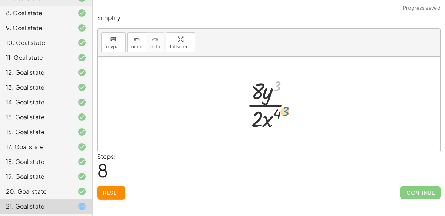
drag, startPoint x: 274, startPoint y: 88, endPoint x: 281, endPoint y: 113, distance: 26.8
click at [281, 113] on div at bounding box center [272, 103] width 59 height 57
click at [271, 102] on div at bounding box center [272, 103] width 59 height 57
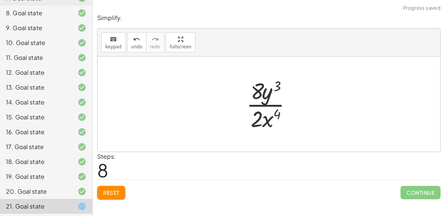
click at [271, 102] on div at bounding box center [272, 103] width 59 height 57
click at [120, 187] on button "Reset" at bounding box center [111, 192] width 28 height 13
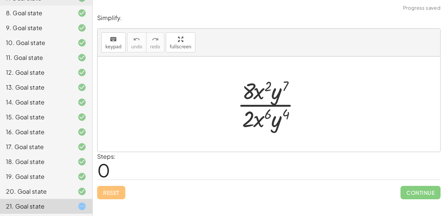
click at [262, 121] on div at bounding box center [272, 103] width 77 height 57
click at [278, 97] on div at bounding box center [272, 103] width 77 height 57
click at [241, 95] on div at bounding box center [272, 103] width 77 height 57
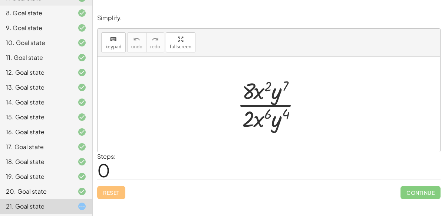
click at [241, 120] on div at bounding box center [272, 103] width 77 height 57
click at [260, 91] on div at bounding box center [272, 103] width 77 height 57
click at [278, 94] on div at bounding box center [272, 103] width 77 height 57
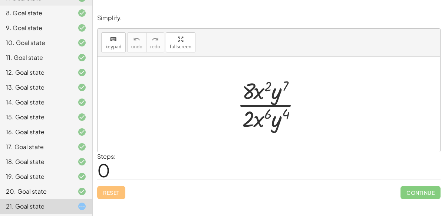
click at [257, 105] on div at bounding box center [272, 103] width 77 height 57
click at [274, 119] on div at bounding box center [272, 103] width 77 height 57
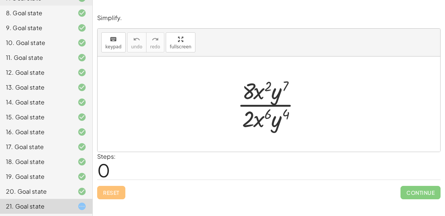
click at [274, 119] on div at bounding box center [272, 103] width 77 height 57
click at [249, 115] on div at bounding box center [272, 103] width 77 height 57
click at [253, 120] on div at bounding box center [272, 103] width 77 height 57
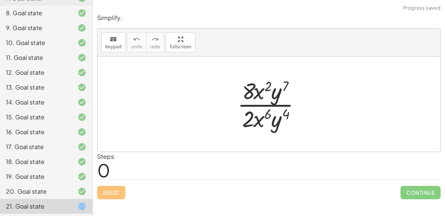
click at [281, 94] on div at bounding box center [272, 103] width 77 height 57
click at [278, 94] on div at bounding box center [272, 103] width 77 height 57
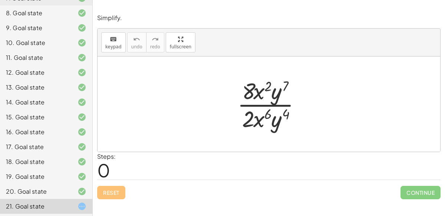
click at [278, 94] on div at bounding box center [272, 103] width 77 height 57
click at [274, 89] on div at bounding box center [272, 103] width 77 height 57
click at [269, 96] on div at bounding box center [272, 103] width 77 height 57
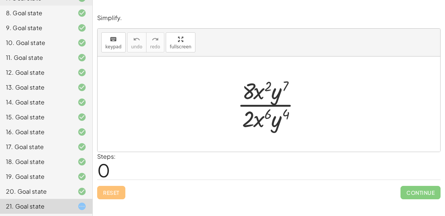
click at [268, 100] on div at bounding box center [272, 103] width 77 height 57
click at [269, 102] on div at bounding box center [272, 103] width 77 height 57
drag, startPoint x: 259, startPoint y: 120, endPoint x: 270, endPoint y: 93, distance: 29.1
click at [270, 93] on div at bounding box center [272, 103] width 77 height 57
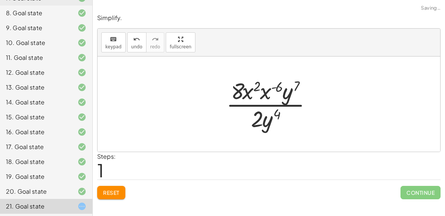
click at [261, 94] on div at bounding box center [272, 103] width 99 height 57
click at [261, 94] on div at bounding box center [271, 103] width 95 height 57
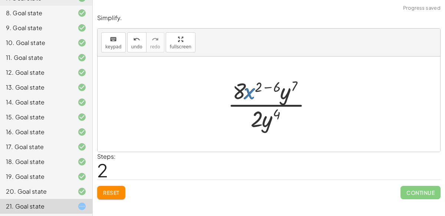
click at [261, 94] on div at bounding box center [271, 103] width 95 height 57
click at [268, 83] on div at bounding box center [271, 103] width 95 height 57
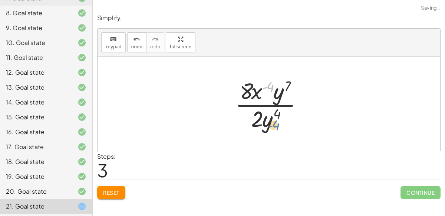
drag, startPoint x: 273, startPoint y: 88, endPoint x: 278, endPoint y: 125, distance: 37.1
click at [278, 125] on div at bounding box center [272, 103] width 81 height 57
drag, startPoint x: 282, startPoint y: 95, endPoint x: 279, endPoint y: 112, distance: 16.6
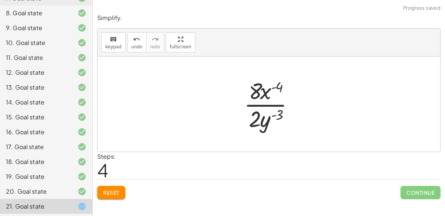
click at [274, 115] on div at bounding box center [272, 103] width 63 height 57
click at [275, 104] on div at bounding box center [272, 103] width 63 height 57
drag, startPoint x: 275, startPoint y: 88, endPoint x: 262, endPoint y: 118, distance: 33.1
click at [262, 118] on div at bounding box center [272, 103] width 63 height 57
drag, startPoint x: 276, startPoint y: 109, endPoint x: 284, endPoint y: 79, distance: 31.7
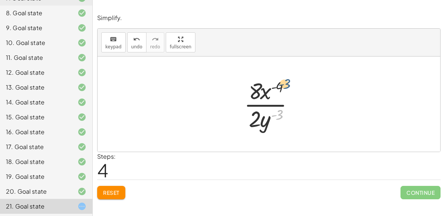
click at [284, 79] on div at bounding box center [272, 103] width 63 height 57
click at [270, 104] on div at bounding box center [272, 103] width 63 height 57
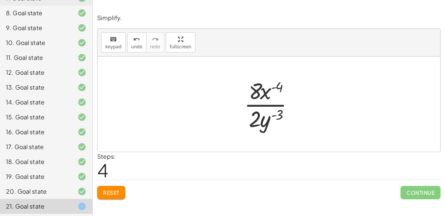
click at [270, 104] on div at bounding box center [272, 103] width 63 height 57
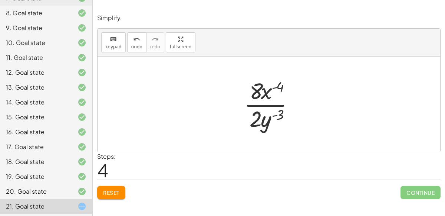
click at [270, 104] on div at bounding box center [272, 103] width 63 height 57
click at [113, 48] on span "keypad" at bounding box center [113, 46] width 16 height 5
click at [114, 51] on button "keyboard keypad" at bounding box center [113, 42] width 24 height 20
click at [263, 107] on div at bounding box center [272, 103] width 63 height 57
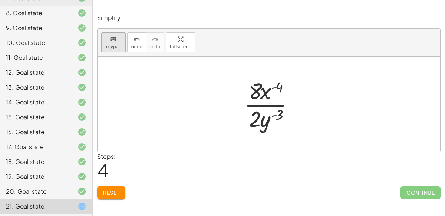
click at [108, 50] on button "keyboard keypad" at bounding box center [113, 42] width 24 height 20
click at [248, 102] on div at bounding box center [272, 103] width 63 height 57
click at [271, 106] on div at bounding box center [265, 118] width 33 height 26
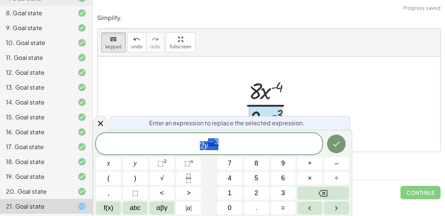
click at [277, 135] on div "******* 2 y − 3" at bounding box center [209, 143] width 226 height 21
click at [168, 164] on button "⬚ 2" at bounding box center [162, 163] width 25 height 13
click at [229, 140] on span "2" at bounding box center [228, 142] width 4 height 8
click at [229, 140] on span "2 ​" at bounding box center [228, 142] width 4 height 8
click at [342, 144] on button "Done" at bounding box center [336, 143] width 19 height 19
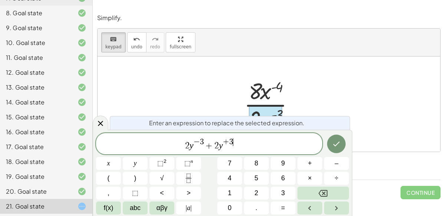
click at [341, 144] on div at bounding box center [269, 103] width 343 height 95
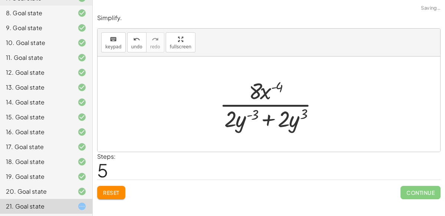
click at [339, 144] on div at bounding box center [269, 103] width 343 height 95
click at [271, 118] on div at bounding box center [272, 103] width 112 height 57
click at [277, 117] on div at bounding box center [272, 103] width 112 height 57
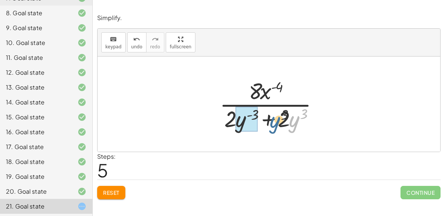
drag, startPoint x: 301, startPoint y: 123, endPoint x: 251, endPoint y: 125, distance: 50.5
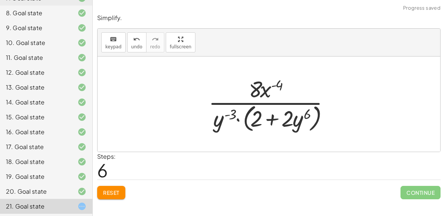
click at [272, 115] on div at bounding box center [272, 103] width 135 height 60
click at [238, 117] on div at bounding box center [272, 103] width 135 height 60
click at [249, 116] on div at bounding box center [272, 103] width 135 height 60
click at [249, 116] on div at bounding box center [272, 103] width 135 height 57
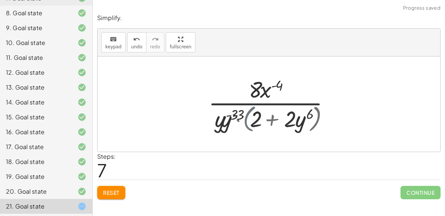
click at [249, 116] on div at bounding box center [272, 103] width 135 height 57
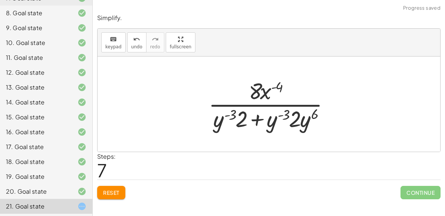
click at [258, 118] on div at bounding box center [272, 103] width 135 height 57
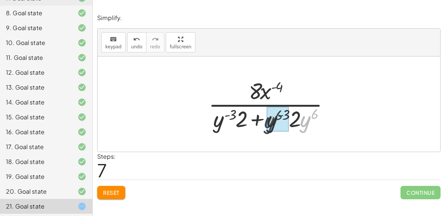
drag, startPoint x: 305, startPoint y: 120, endPoint x: 264, endPoint y: 121, distance: 41.2
click at [264, 121] on div at bounding box center [272, 103] width 135 height 57
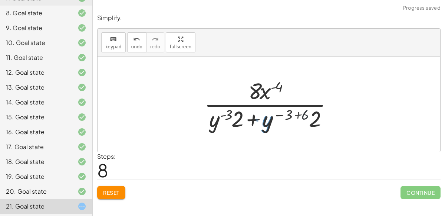
click at [264, 121] on div at bounding box center [271, 103] width 143 height 57
click at [292, 112] on div at bounding box center [271, 103] width 143 height 57
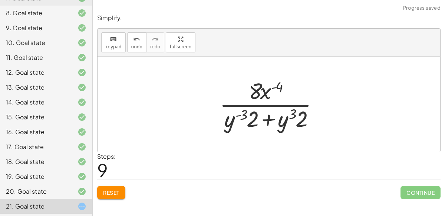
click at [243, 114] on div at bounding box center [272, 103] width 112 height 57
drag, startPoint x: 243, startPoint y: 114, endPoint x: 308, endPoint y: 121, distance: 65.4
click at [308, 121] on div at bounding box center [272, 103] width 112 height 57
drag, startPoint x: 219, startPoint y: 123, endPoint x: 264, endPoint y: 125, distance: 44.9
click at [264, 125] on div at bounding box center [272, 103] width 112 height 57
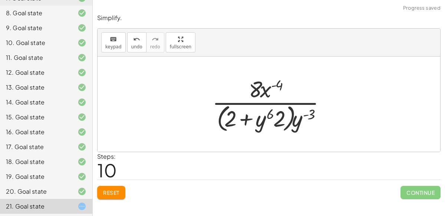
click at [291, 115] on div at bounding box center [272, 103] width 127 height 60
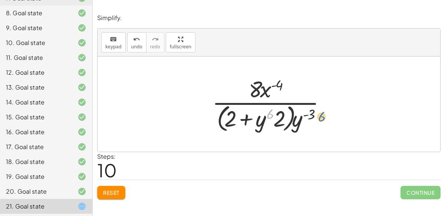
drag, startPoint x: 270, startPoint y: 118, endPoint x: 305, endPoint y: 117, distance: 35.3
click at [305, 117] on div at bounding box center [272, 103] width 127 height 60
drag, startPoint x: 256, startPoint y: 125, endPoint x: 311, endPoint y: 123, distance: 55.0
click at [311, 123] on div at bounding box center [272, 103] width 127 height 60
click at [288, 118] on div at bounding box center [272, 103] width 127 height 60
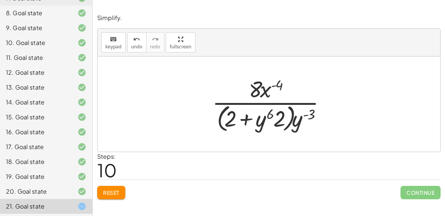
click at [288, 118] on div at bounding box center [272, 103] width 127 height 60
drag, startPoint x: 277, startPoint y: 118, endPoint x: 247, endPoint y: 117, distance: 30.5
click at [247, 117] on div at bounding box center [272, 103] width 127 height 60
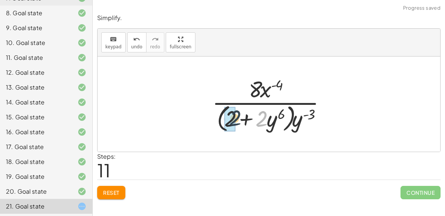
drag, startPoint x: 264, startPoint y: 124, endPoint x: 232, endPoint y: 123, distance: 31.9
click at [226, 118] on div at bounding box center [272, 103] width 127 height 60
click at [233, 119] on div at bounding box center [272, 103] width 127 height 60
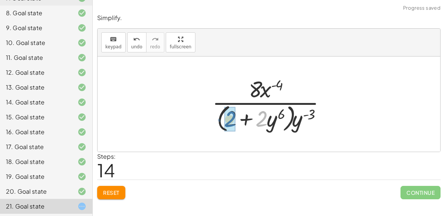
drag, startPoint x: 266, startPoint y: 117, endPoint x: 234, endPoint y: 117, distance: 31.9
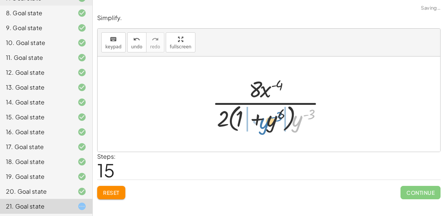
drag, startPoint x: 300, startPoint y: 122, endPoint x: 268, endPoint y: 125, distance: 32.4
click at [268, 125] on div at bounding box center [272, 103] width 127 height 60
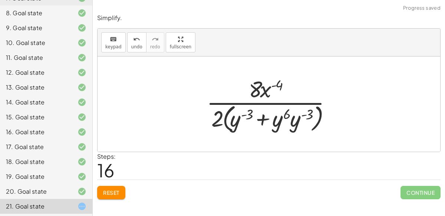
click at [257, 118] on div at bounding box center [272, 103] width 138 height 60
click at [258, 118] on div at bounding box center [272, 103] width 138 height 60
click at [223, 118] on div at bounding box center [272, 103] width 138 height 60
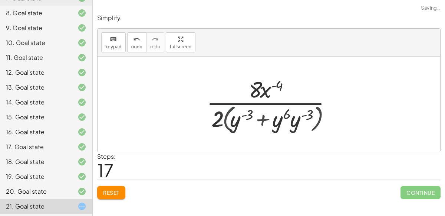
click at [223, 118] on div at bounding box center [272, 103] width 135 height 57
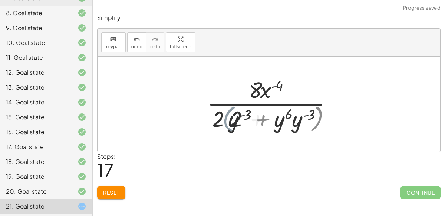
click at [223, 118] on div at bounding box center [272, 103] width 135 height 57
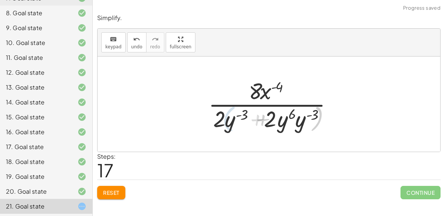
click at [223, 118] on div at bounding box center [272, 103] width 135 height 57
click at [264, 120] on div at bounding box center [272, 103] width 135 height 57
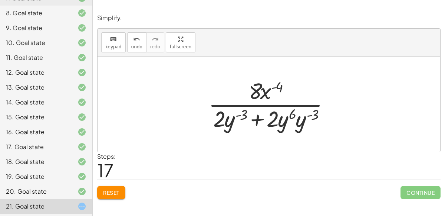
click at [258, 118] on div at bounding box center [272, 103] width 135 height 57
click at [296, 122] on div at bounding box center [272, 103] width 135 height 57
click at [296, 122] on div at bounding box center [271, 103] width 131 height 57
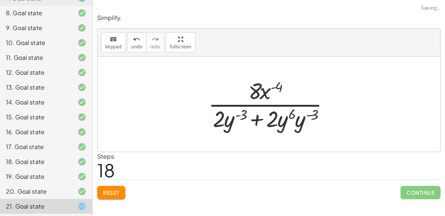
click at [296, 122] on div at bounding box center [271, 103] width 131 height 57
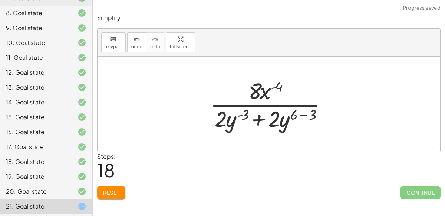
click at [303, 111] on div at bounding box center [271, 103] width 131 height 57
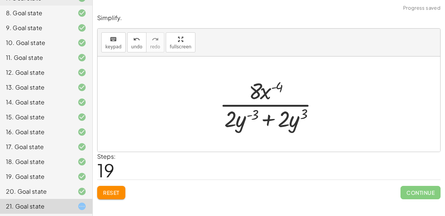
click at [273, 121] on div at bounding box center [272, 103] width 112 height 57
drag, startPoint x: 291, startPoint y: 122, endPoint x: 241, endPoint y: 113, distance: 51.2
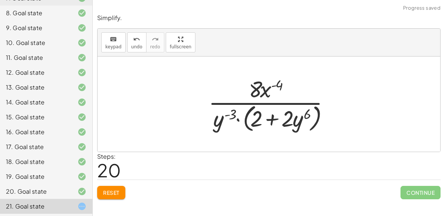
click at [244, 119] on div at bounding box center [272, 103] width 135 height 60
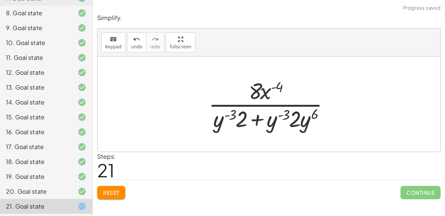
click at [255, 120] on div at bounding box center [272, 103] width 135 height 57
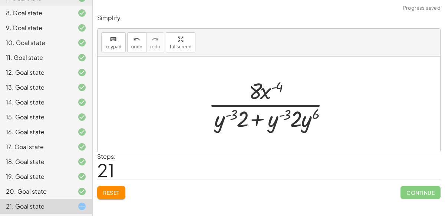
click at [255, 120] on div at bounding box center [272, 103] width 135 height 57
click at [287, 123] on div at bounding box center [272, 103] width 135 height 57
click at [285, 117] on div at bounding box center [272, 103] width 135 height 57
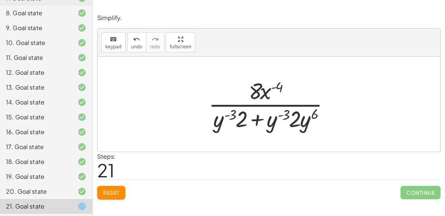
click at [111, 193] on span "Reset" at bounding box center [111, 192] width 16 height 7
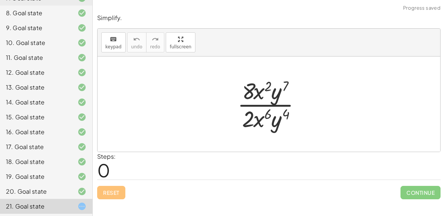
click at [262, 110] on div at bounding box center [272, 103] width 77 height 57
drag, startPoint x: 272, startPoint y: 95, endPoint x: 275, endPoint y: 118, distance: 23.9
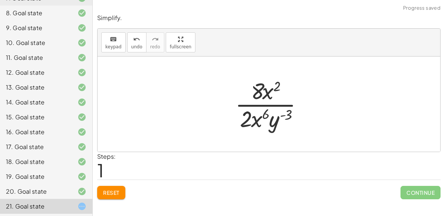
click at [283, 115] on div at bounding box center [272, 103] width 81 height 57
click at [257, 114] on div at bounding box center [272, 103] width 81 height 57
drag, startPoint x: 257, startPoint y: 114, endPoint x: 264, endPoint y: 98, distance: 17.3
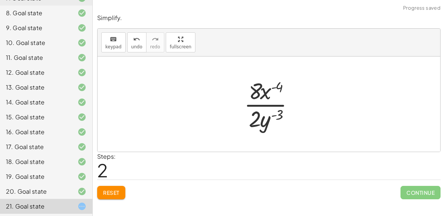
click at [264, 91] on div at bounding box center [272, 103] width 63 height 57
click at [112, 47] on span "keypad" at bounding box center [113, 46] width 16 height 5
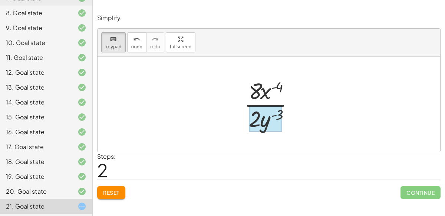
click at [274, 111] on div at bounding box center [265, 118] width 33 height 26
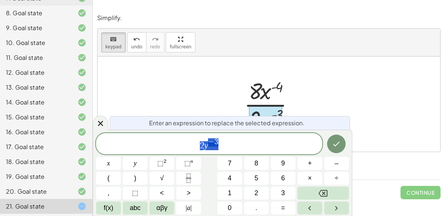
click at [260, 147] on span "2 y − 3" at bounding box center [209, 143] width 226 height 13
click at [159, 162] on span "⬚" at bounding box center [160, 162] width 6 height 7
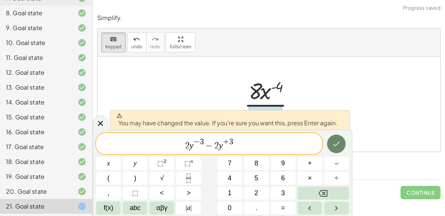
click at [332, 140] on button "Done" at bounding box center [336, 143] width 19 height 19
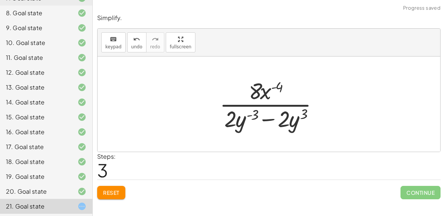
click at [269, 119] on div at bounding box center [272, 103] width 112 height 57
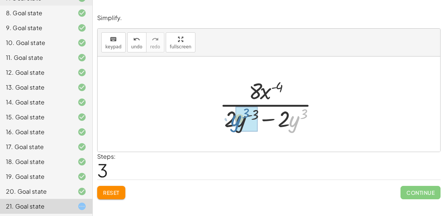
drag, startPoint x: 294, startPoint y: 123, endPoint x: 235, endPoint y: 122, distance: 58.3
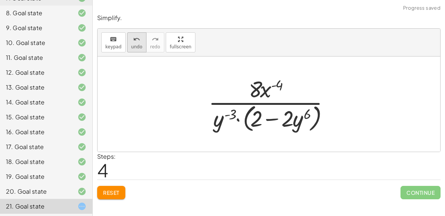
click at [139, 49] on button "undo undo" at bounding box center [136, 42] width 19 height 20
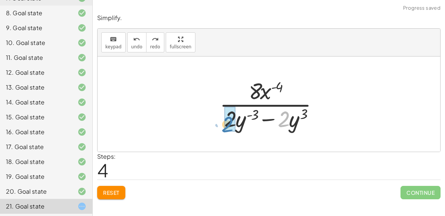
drag, startPoint x: 287, startPoint y: 125, endPoint x: 231, endPoint y: 130, distance: 56.3
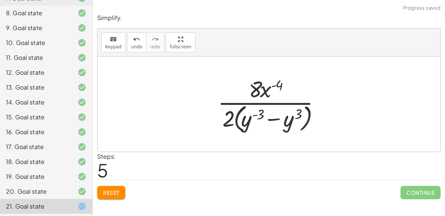
click at [235, 120] on div at bounding box center [272, 103] width 116 height 60
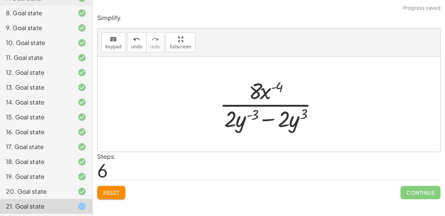
click at [272, 118] on div at bounding box center [272, 103] width 112 height 57
drag, startPoint x: 305, startPoint y: 111, endPoint x: 277, endPoint y: 95, distance: 32.7
click at [277, 95] on div at bounding box center [272, 103] width 112 height 57
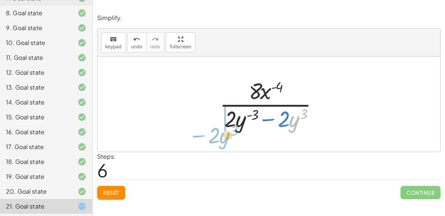
drag, startPoint x: 298, startPoint y: 115, endPoint x: 229, endPoint y: 131, distance: 71.5
click at [229, 131] on div at bounding box center [272, 103] width 112 height 57
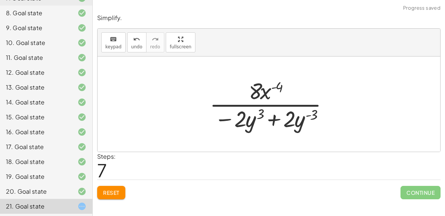
click at [275, 120] on div at bounding box center [272, 103] width 133 height 57
drag, startPoint x: 222, startPoint y: 114, endPoint x: 288, endPoint y: 118, distance: 66.1
click at [288, 118] on div at bounding box center [272, 103] width 133 height 57
click at [276, 118] on div at bounding box center [272, 103] width 133 height 57
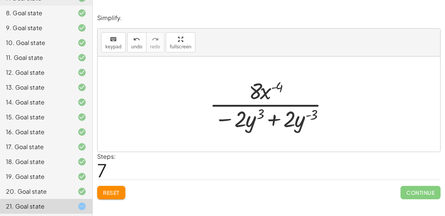
click at [276, 118] on div at bounding box center [272, 103] width 133 height 57
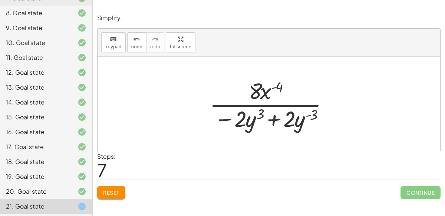
click at [285, 104] on div at bounding box center [272, 103] width 133 height 57
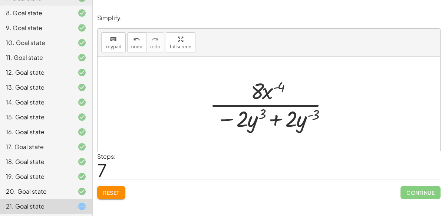
click at [285, 104] on div at bounding box center [272, 103] width 133 height 57
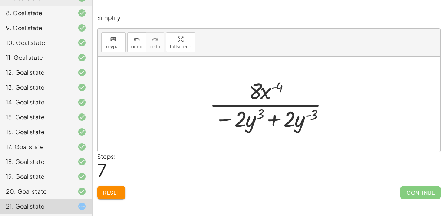
click at [285, 104] on div at bounding box center [272, 103] width 133 height 57
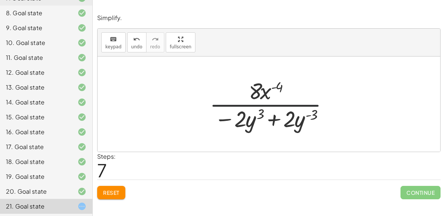
click at [285, 104] on div at bounding box center [272, 103] width 133 height 57
click at [269, 96] on div at bounding box center [272, 103] width 133 height 57
click at [117, 189] on span "Reset" at bounding box center [111, 192] width 16 height 7
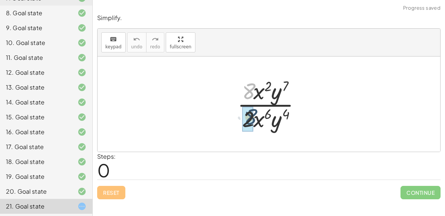
drag, startPoint x: 252, startPoint y: 101, endPoint x: 254, endPoint y: 126, distance: 25.7
click at [254, 126] on div at bounding box center [272, 103] width 77 height 57
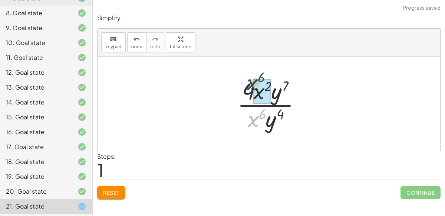
drag, startPoint x: 255, startPoint y: 122, endPoint x: 253, endPoint y: 86, distance: 36.8
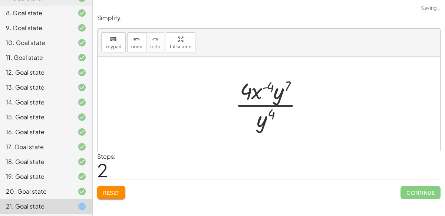
click at [271, 105] on div at bounding box center [272, 103] width 81 height 57
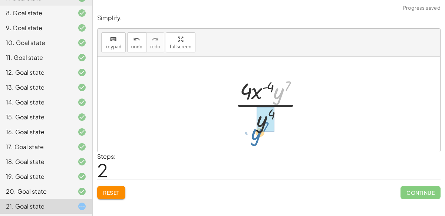
drag, startPoint x: 277, startPoint y: 95, endPoint x: 255, endPoint y: 135, distance: 45.8
click at [255, 135] on div "· 8 · x 2 · y 7 · 2 · x 6 · y 4 · 4 · 2 · x 2 · y 7 · 2 · x 6 · y 4 · 4 · x 2 ·…" at bounding box center [269, 103] width 343 height 95
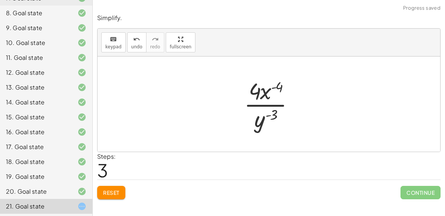
click at [266, 114] on div at bounding box center [272, 103] width 63 height 57
click at [270, 91] on div at bounding box center [272, 103] width 63 height 57
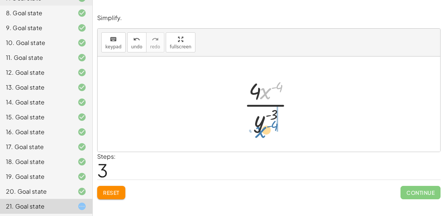
drag, startPoint x: 267, startPoint y: 92, endPoint x: 262, endPoint y: 130, distance: 38.5
click at [262, 130] on div at bounding box center [272, 103] width 63 height 57
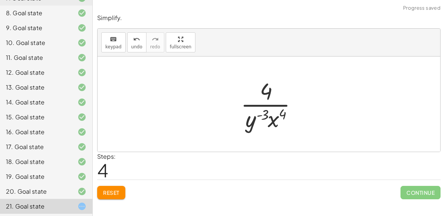
click at [270, 96] on div at bounding box center [272, 103] width 70 height 57
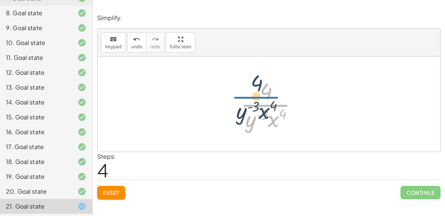
drag, startPoint x: 274, startPoint y: 107, endPoint x: 256, endPoint y: 93, distance: 22.5
click at [256, 93] on div at bounding box center [272, 103] width 70 height 57
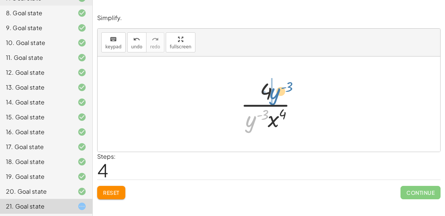
drag, startPoint x: 256, startPoint y: 120, endPoint x: 286, endPoint y: 86, distance: 44.7
click at [286, 86] on div at bounding box center [272, 103] width 70 height 57
